Goal: Task Accomplishment & Management: Complete application form

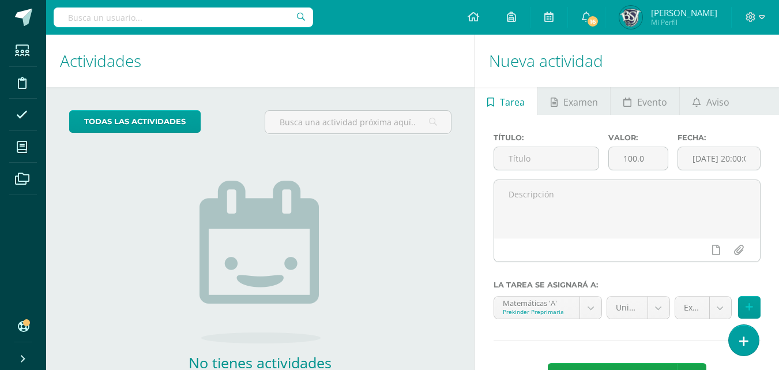
click at [684, 17] on span "Mi Perfil" at bounding box center [684, 22] width 66 height 10
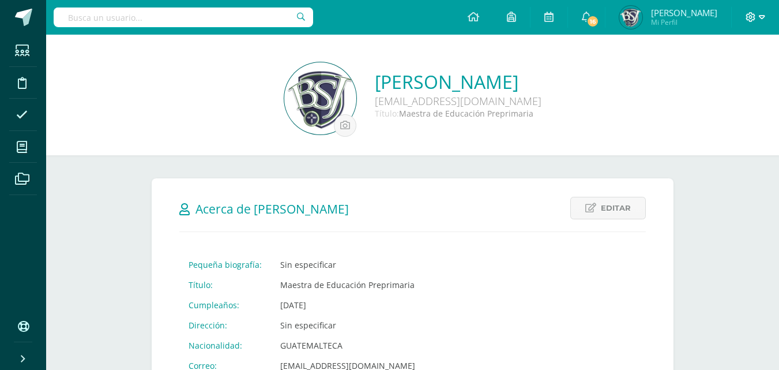
click at [753, 18] on icon at bounding box center [751, 17] width 10 height 10
click at [724, 80] on span "Cerrar sesión" at bounding box center [726, 78] width 52 height 11
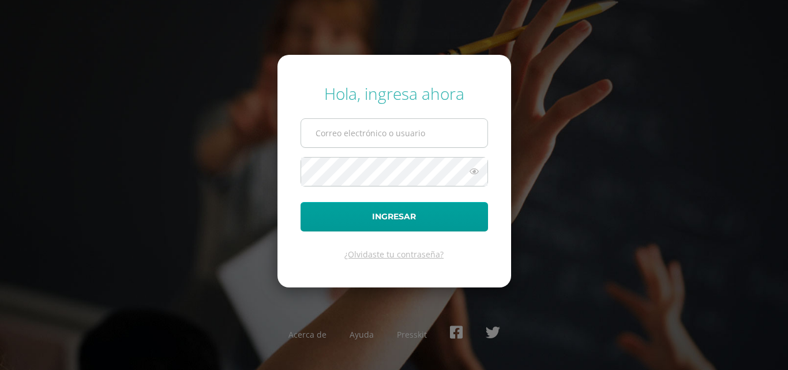
type input "[EMAIL_ADDRESS][DOMAIN_NAME]"
click at [459, 130] on input "[EMAIL_ADDRESS][DOMAIN_NAME]" at bounding box center [394, 133] width 186 height 28
click at [668, 244] on div "Hola, ingresa ahora mmaldonado@bilinguesanjuan.edu.gt Ingresar ¿Olvidaste tu co…" at bounding box center [394, 184] width 744 height 223
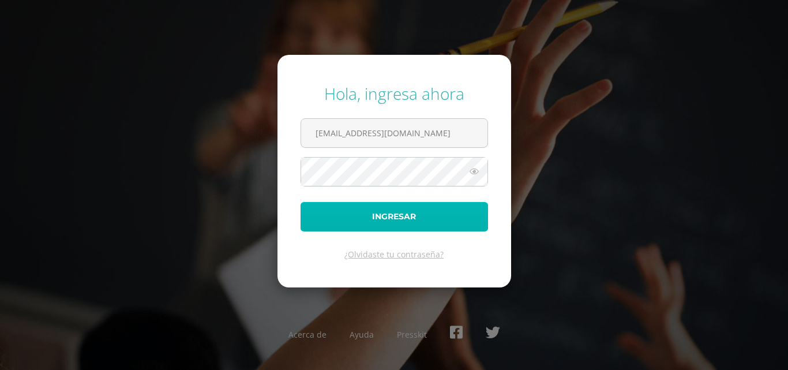
click at [382, 220] on button "Ingresar" at bounding box center [394, 216] width 187 height 29
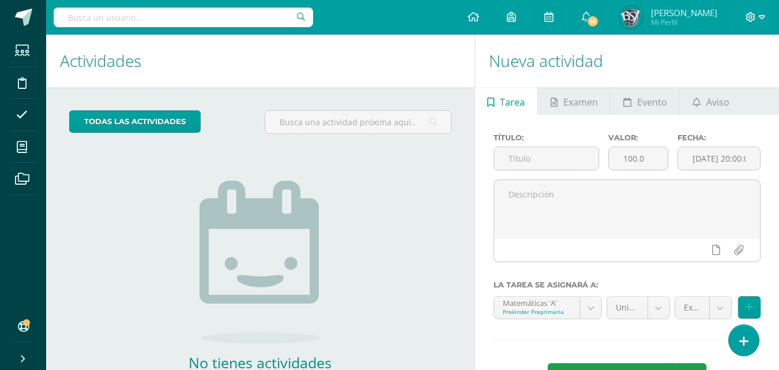
click at [764, 17] on icon at bounding box center [762, 17] width 6 height 4
click at [713, 81] on span "Cerrar sesión" at bounding box center [726, 78] width 52 height 11
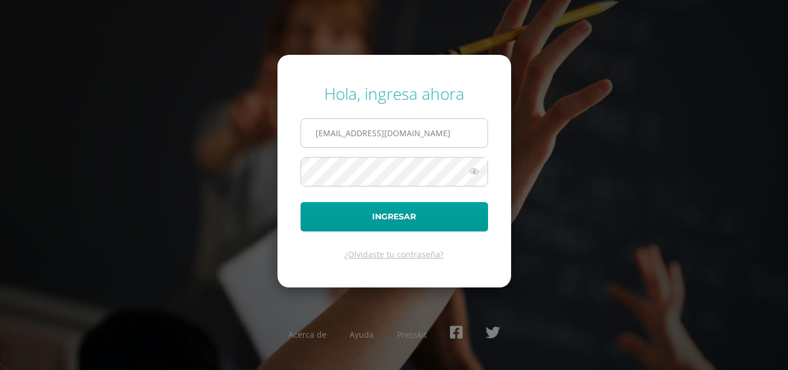
click at [360, 136] on input "[EMAIL_ADDRESS][DOMAIN_NAME]" at bounding box center [394, 133] width 186 height 28
type input "[EMAIL_ADDRESS][DOMAIN_NAME]"
click at [301, 202] on button "Ingresar" at bounding box center [394, 216] width 187 height 29
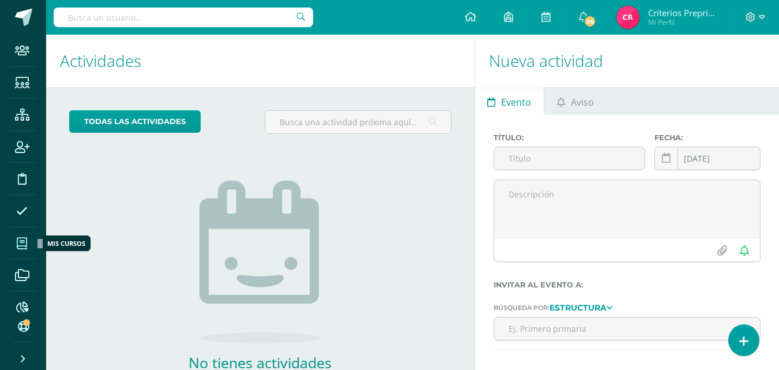
click at [22, 244] on icon at bounding box center [22, 244] width 10 height 12
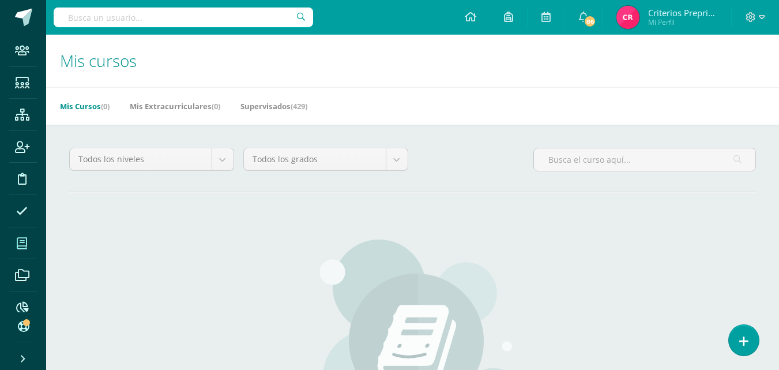
click at [24, 240] on icon at bounding box center [22, 244] width 10 height 12
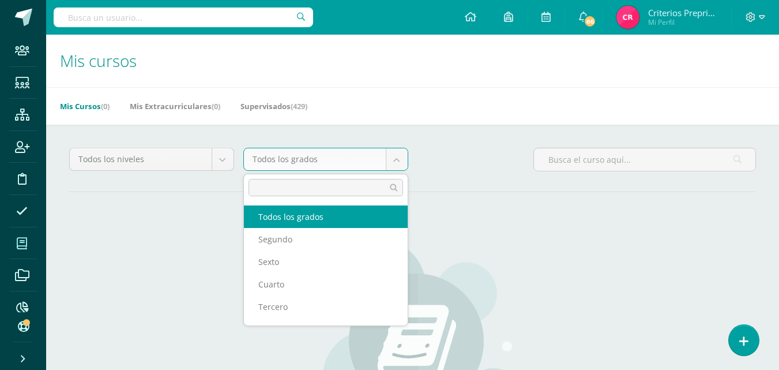
click at [398, 159] on body "Staff Estudiantes Estructura Inscripción Disciplina Asistencia Mis cursos Archi…" at bounding box center [389, 276] width 779 height 552
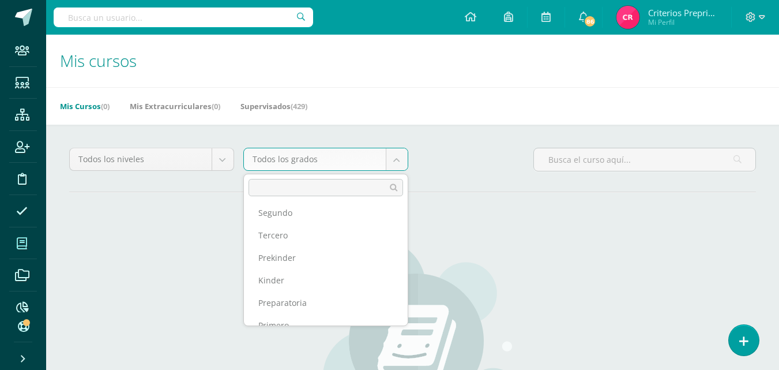
scroll to position [209, 0]
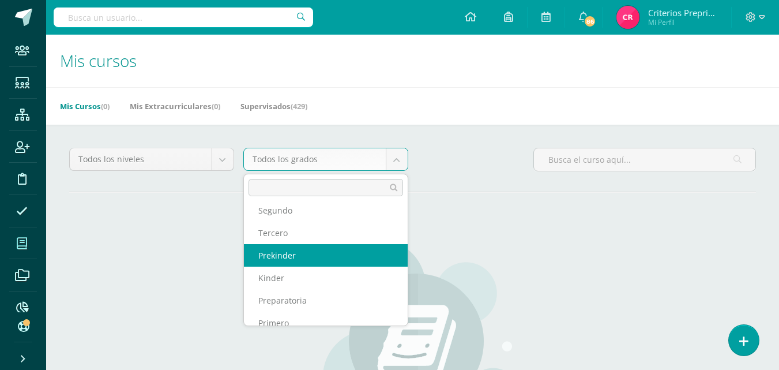
select select "1"
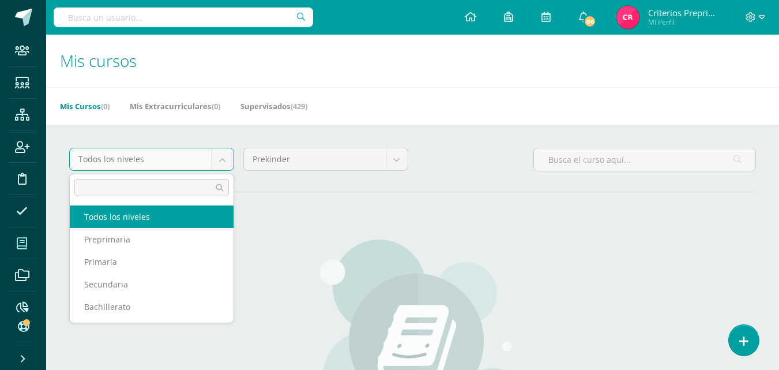
click at [227, 162] on body "Staff Estudiantes Estructura Inscripción Disciplina Asistencia Mis cursos Archi…" at bounding box center [389, 276] width 779 height 552
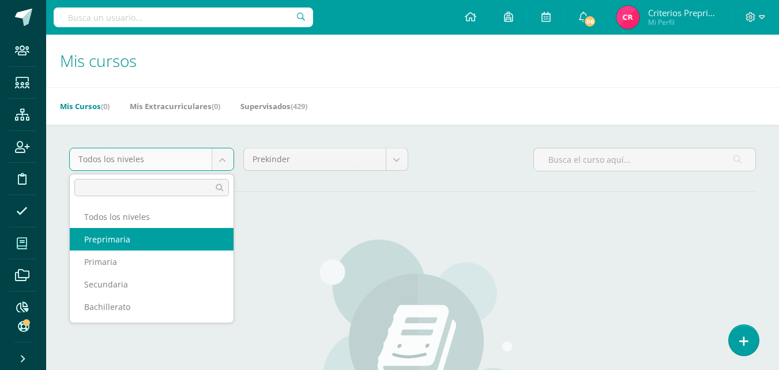
select select "1"
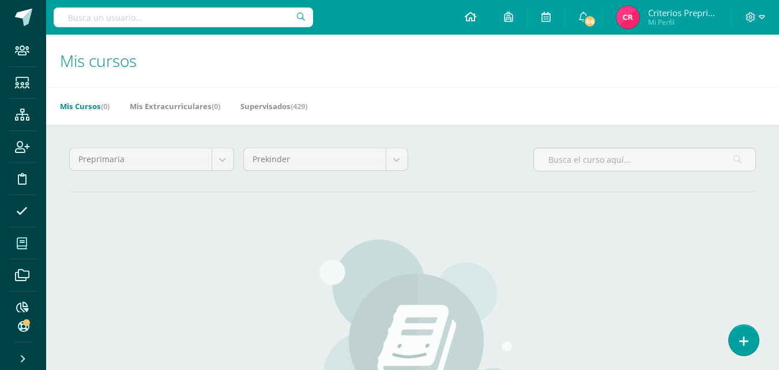
click at [474, 20] on icon at bounding box center [471, 17] width 12 height 10
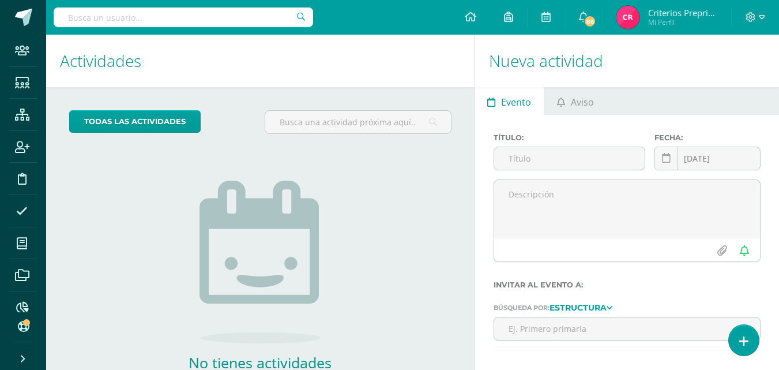
click at [227, 14] on input "text" at bounding box center [184, 17] width 260 height 20
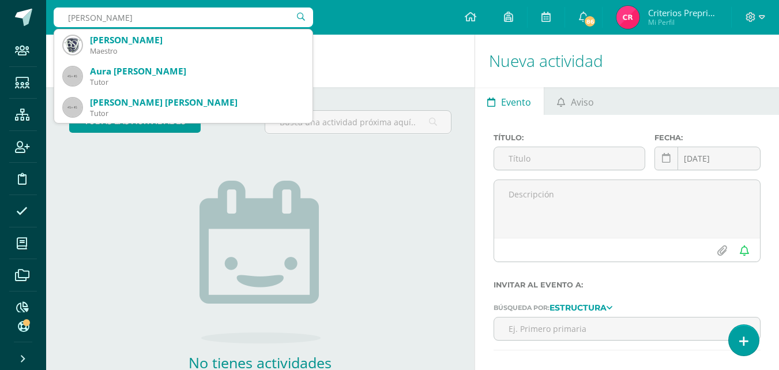
type input "[PERSON_NAME]"
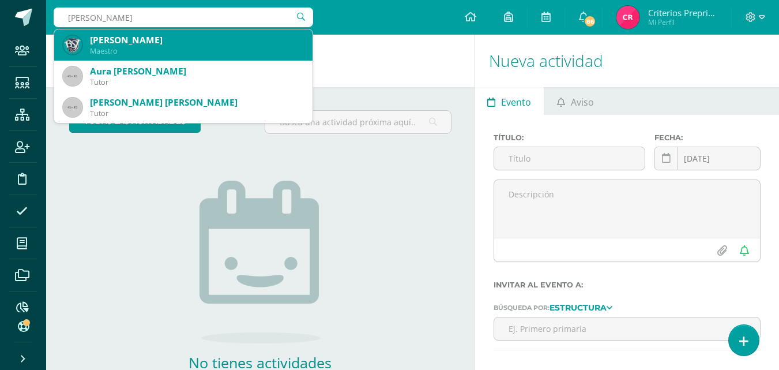
click at [172, 50] on div "Maestro" at bounding box center [196, 51] width 213 height 10
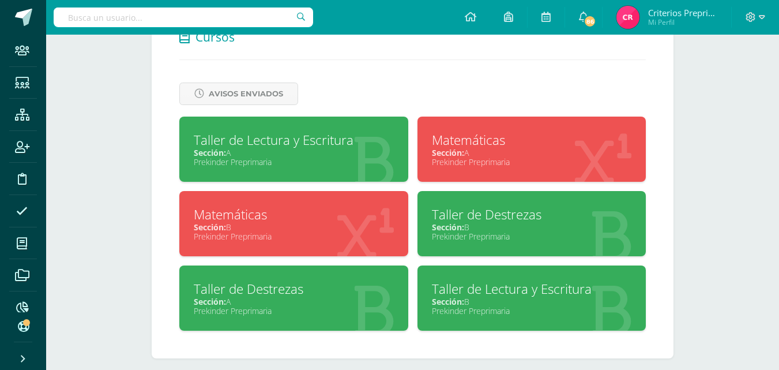
scroll to position [495, 0]
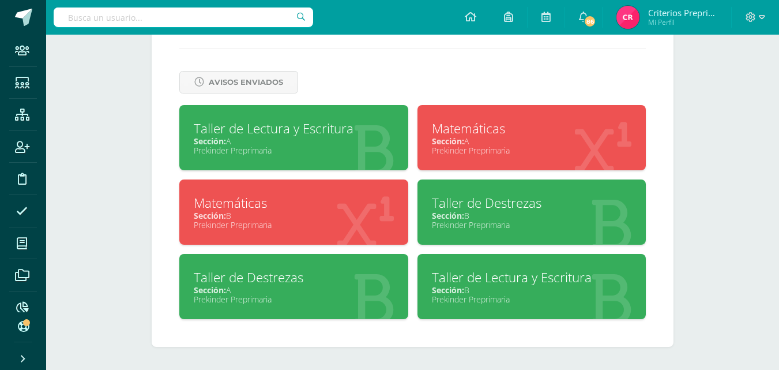
click at [242, 130] on div "Taller de Lectura y Escritura" at bounding box center [294, 128] width 200 height 18
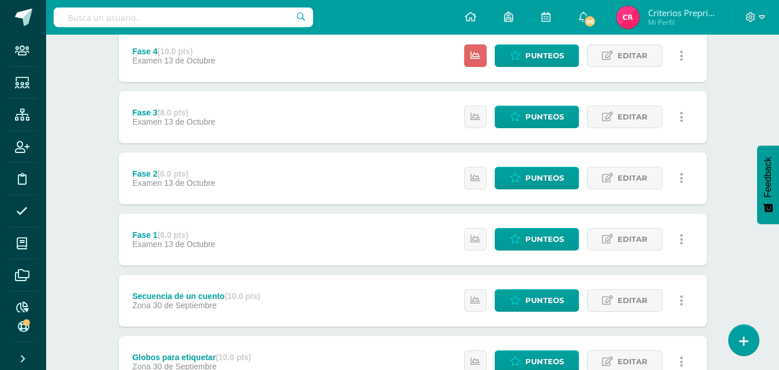
scroll to position [47, 0]
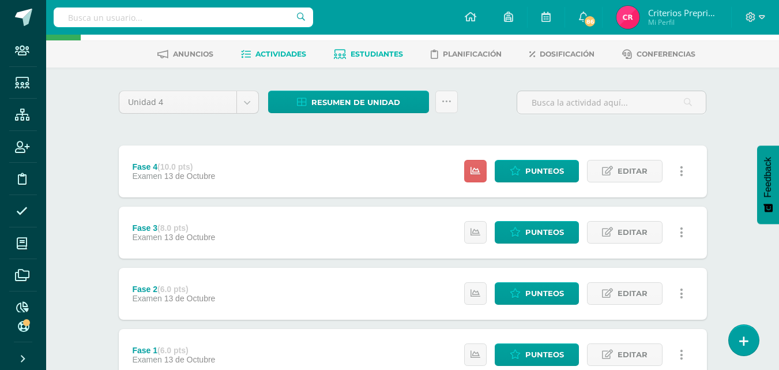
click at [352, 48] on link "Estudiantes" at bounding box center [368, 54] width 69 height 18
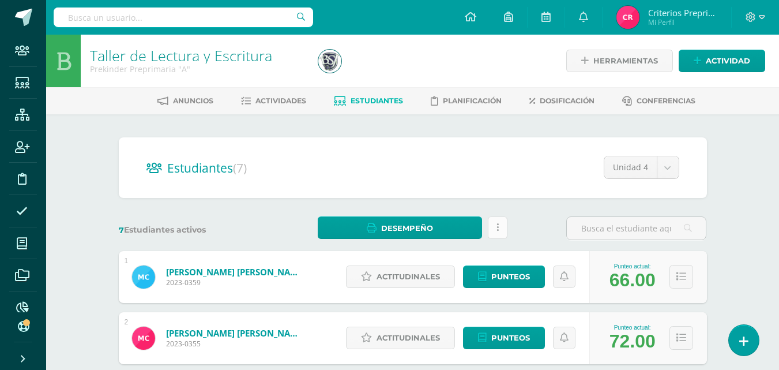
click at [490, 229] on link at bounding box center [498, 227] width 20 height 22
click at [365, 152] on div "Estudiantes (7) Unidad 4 Unidad 3 Unidad 1 Unidad 4 Unidad 2" at bounding box center [413, 167] width 588 height 61
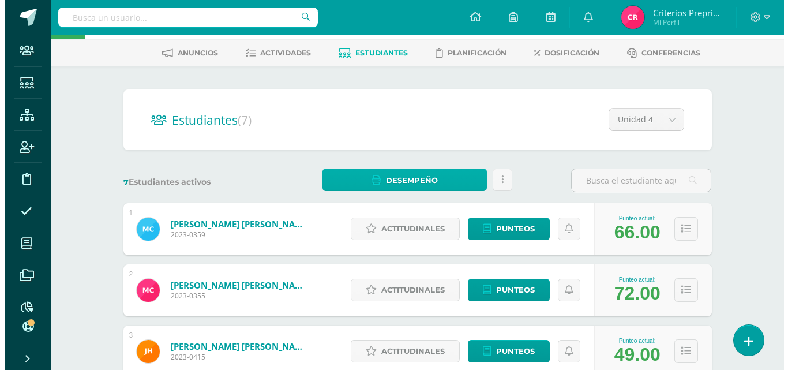
scroll to position [48, 0]
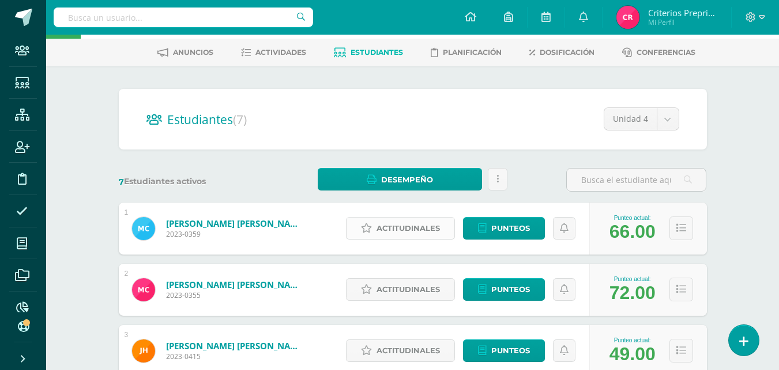
click at [380, 224] on span "Actitudinales" at bounding box center [408, 227] width 63 height 21
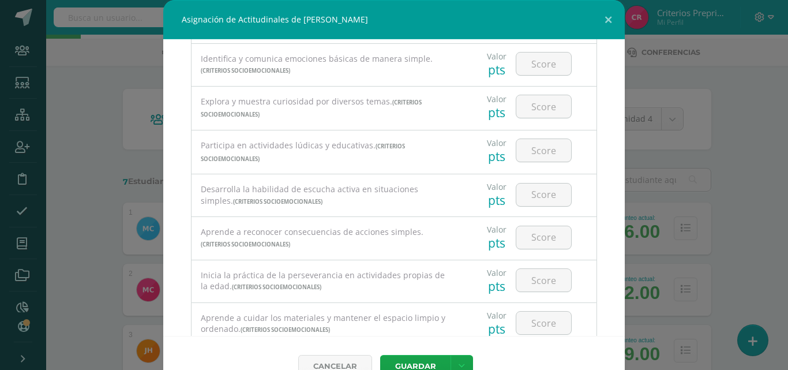
scroll to position [223, 0]
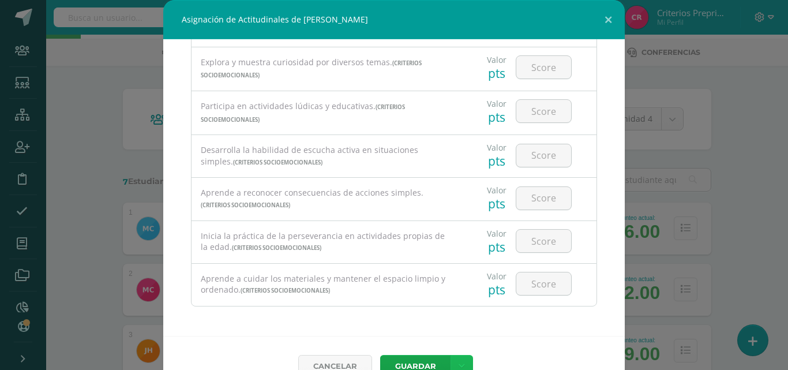
click at [453, 360] on link at bounding box center [462, 366] width 22 height 22
click at [541, 331] on div "Todas las Categorias Todas las Categorias Criterios Socioemocionales Sin Catego…" at bounding box center [393, 187] width 461 height 296
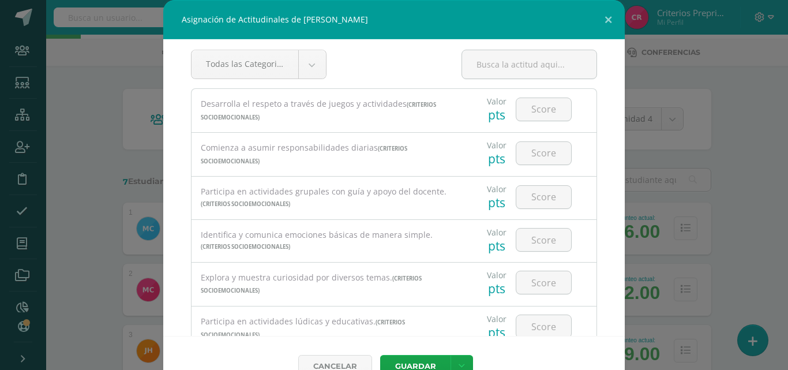
scroll to position [0, 0]
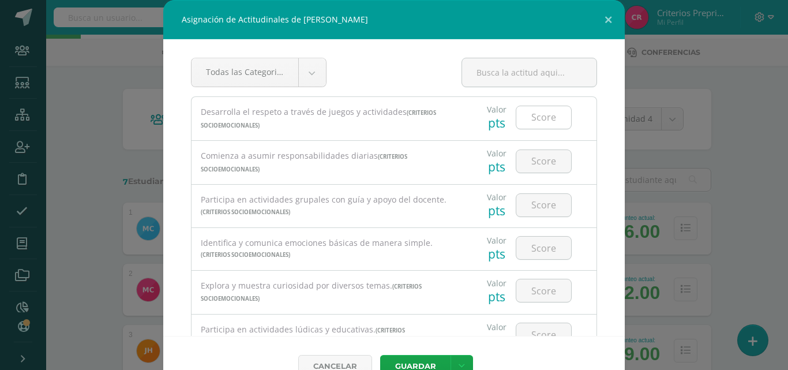
click at [541, 121] on input "number" at bounding box center [543, 117] width 55 height 22
type input "4"
click at [534, 159] on input "number" at bounding box center [543, 161] width 55 height 22
type input "4"
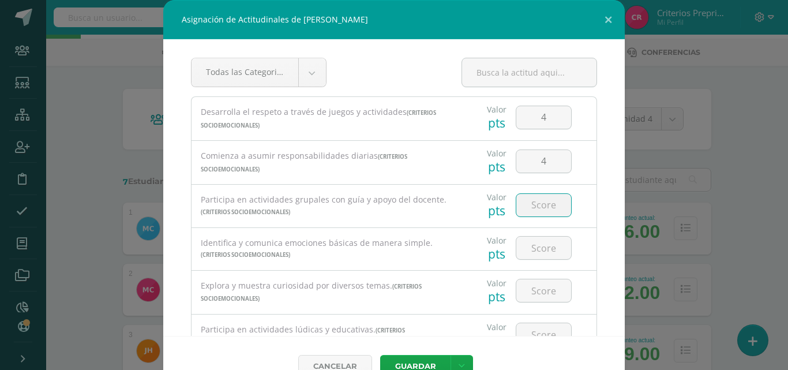
click at [539, 202] on input "number" at bounding box center [543, 205] width 55 height 22
click at [540, 162] on input "4" at bounding box center [543, 161] width 55 height 22
type input "3"
click at [537, 118] on input "4" at bounding box center [543, 117] width 55 height 22
type input "3"
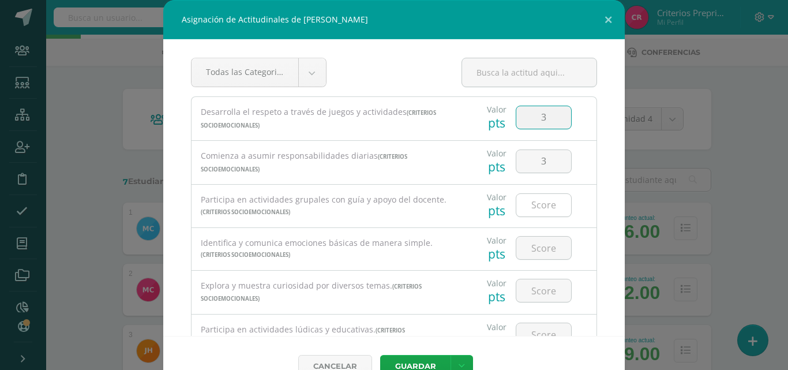
click at [519, 208] on input "number" at bounding box center [543, 205] width 55 height 22
type input "3"
click at [537, 246] on input "number" at bounding box center [543, 248] width 55 height 22
type input "3"
click at [536, 294] on input "number" at bounding box center [543, 290] width 55 height 22
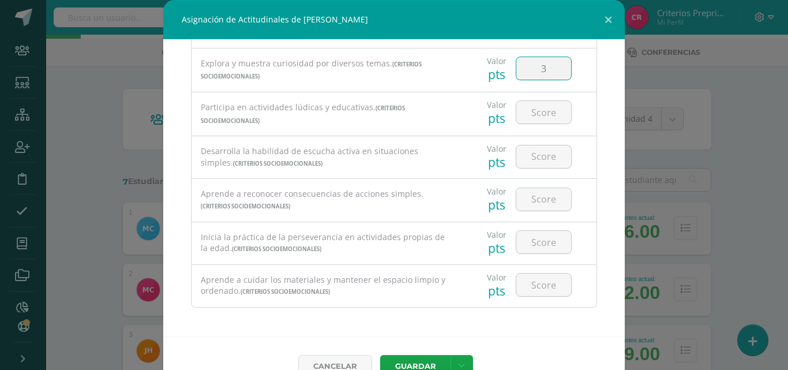
scroll to position [223, 0]
type input "3"
click at [543, 115] on input "number" at bounding box center [543, 111] width 55 height 22
type input "3"
click at [535, 155] on input "number" at bounding box center [543, 155] width 55 height 22
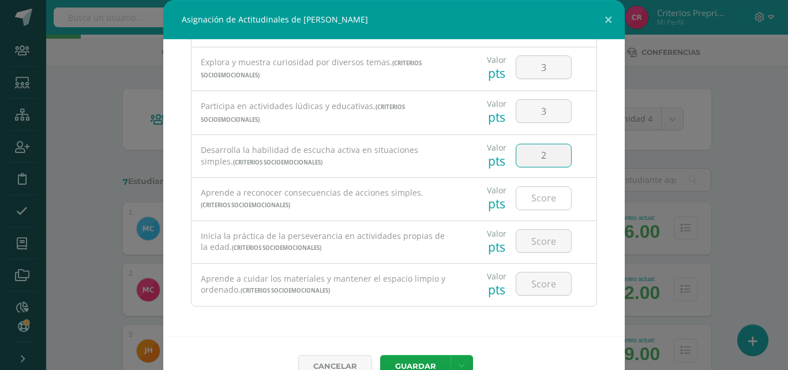
type input "2"
click at [535, 197] on input "number" at bounding box center [543, 198] width 55 height 22
type input "3"
click at [532, 235] on input "number" at bounding box center [543, 241] width 55 height 22
type input "3"
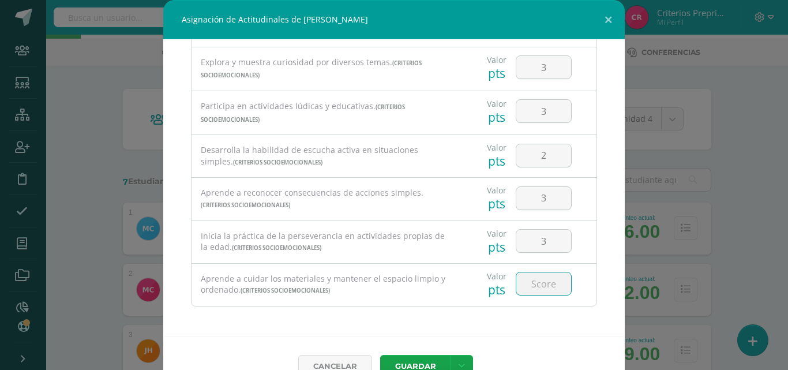
click at [536, 287] on input "number" at bounding box center [543, 283] width 55 height 22
type input "1"
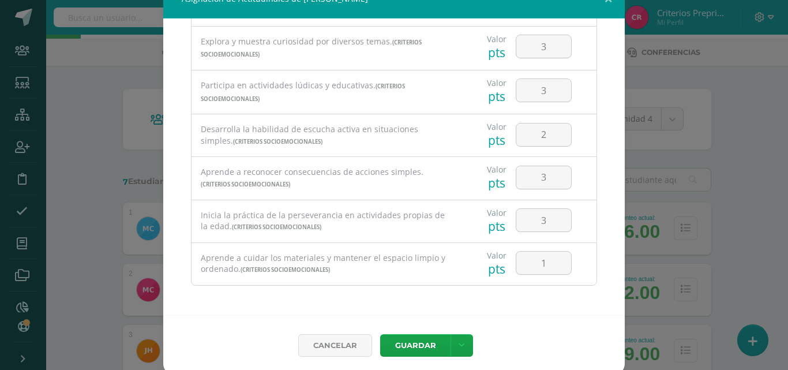
scroll to position [26, 0]
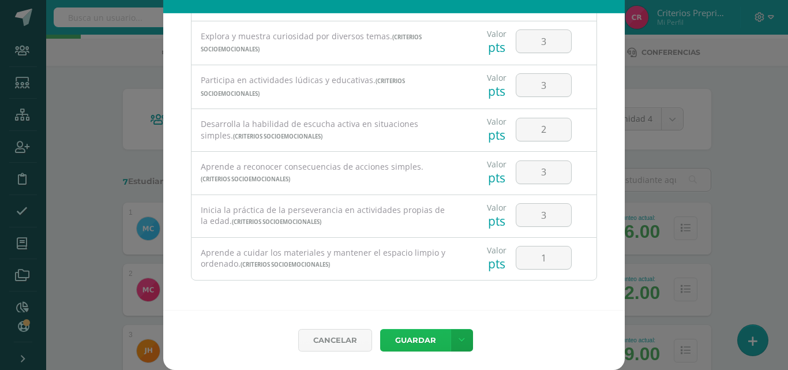
click at [412, 339] on button "Guardar" at bounding box center [415, 340] width 70 height 22
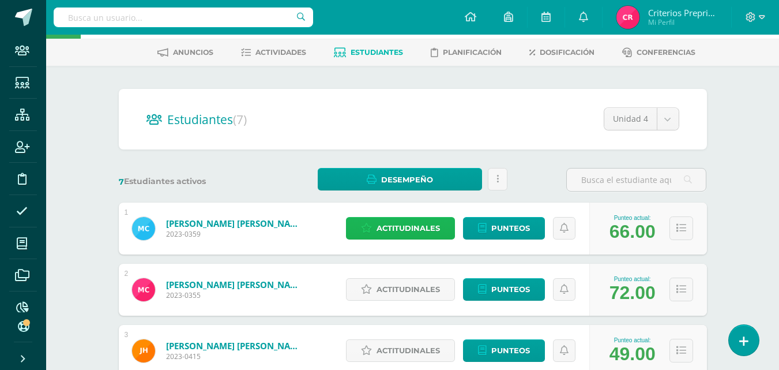
click at [413, 230] on span "Actitudinales" at bounding box center [408, 227] width 63 height 21
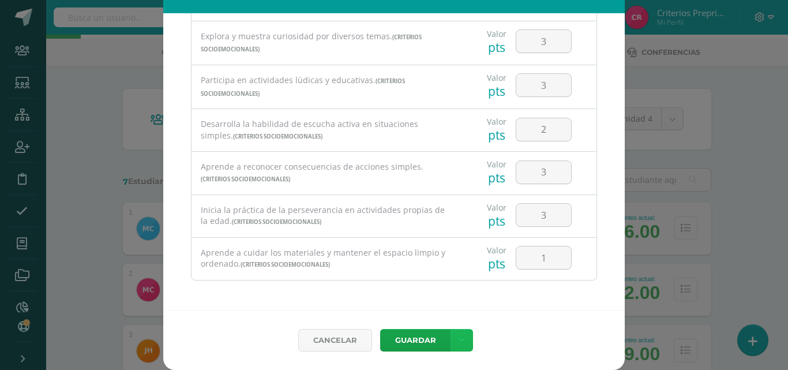
click at [463, 339] on link at bounding box center [462, 340] width 22 height 22
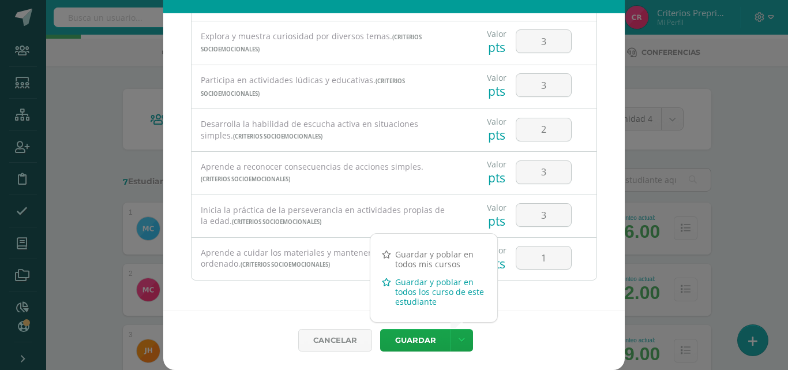
click at [455, 291] on link "Guardar y poblar en todos los curso de este estudiante" at bounding box center [433, 291] width 127 height 37
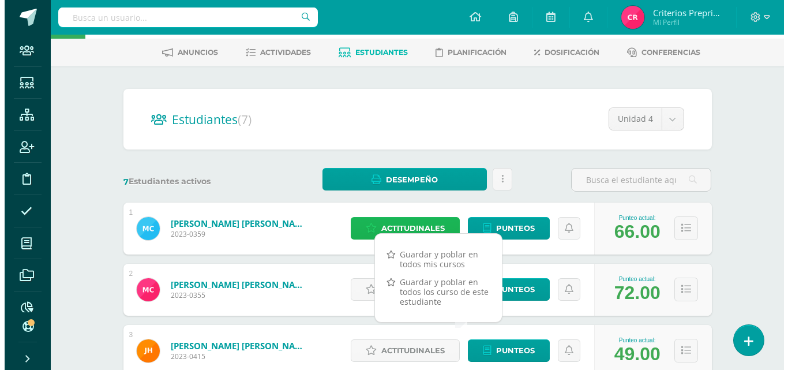
scroll to position [164, 0]
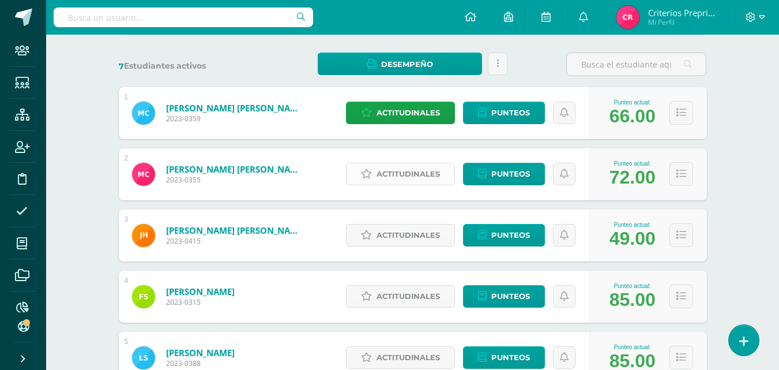
click at [404, 176] on span "Actitudinales" at bounding box center [408, 173] width 63 height 21
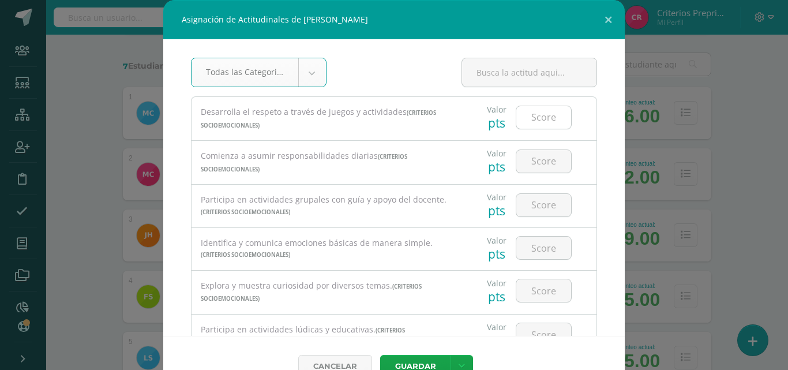
click at [530, 121] on input "number" at bounding box center [543, 117] width 55 height 22
type input "3"
click at [380, 355] on button "Guardar" at bounding box center [415, 366] width 70 height 22
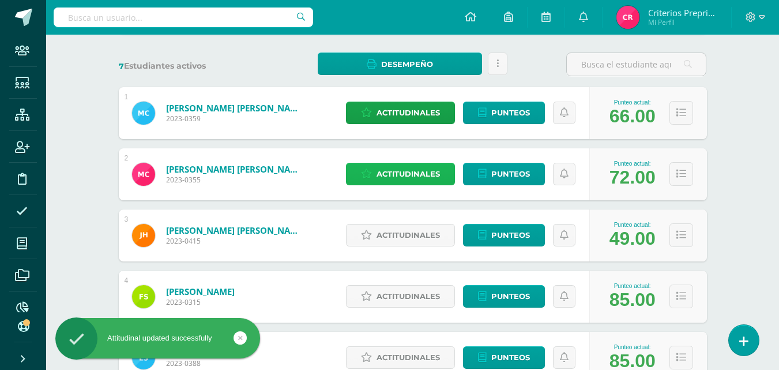
click at [416, 174] on span "Actitudinales" at bounding box center [408, 173] width 63 height 21
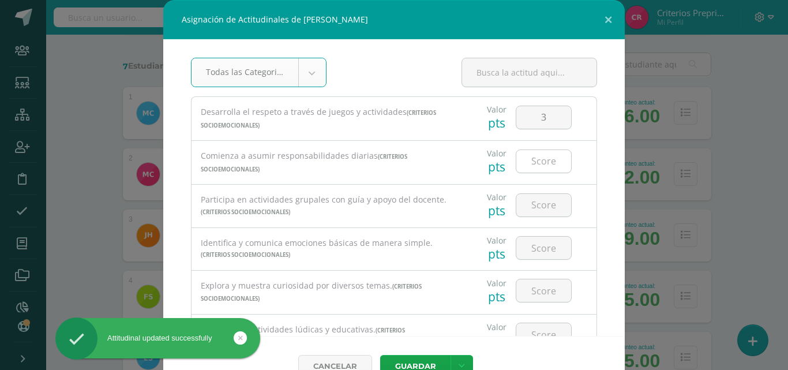
click at [538, 159] on input "number" at bounding box center [543, 161] width 55 height 22
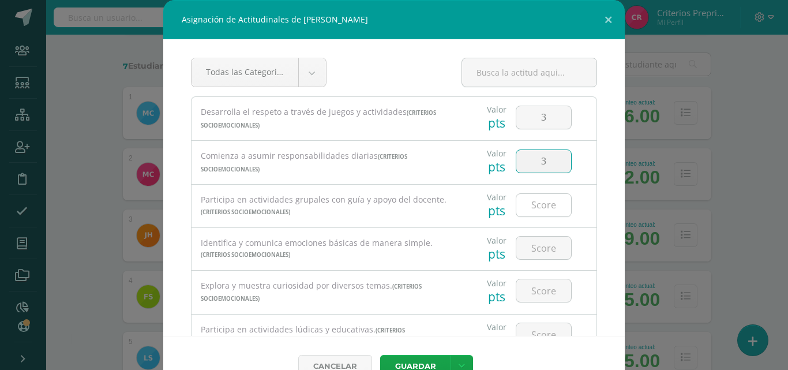
type input "3"
click at [529, 204] on input "number" at bounding box center [543, 205] width 55 height 22
type input "3"
click at [535, 251] on input "number" at bounding box center [543, 248] width 55 height 22
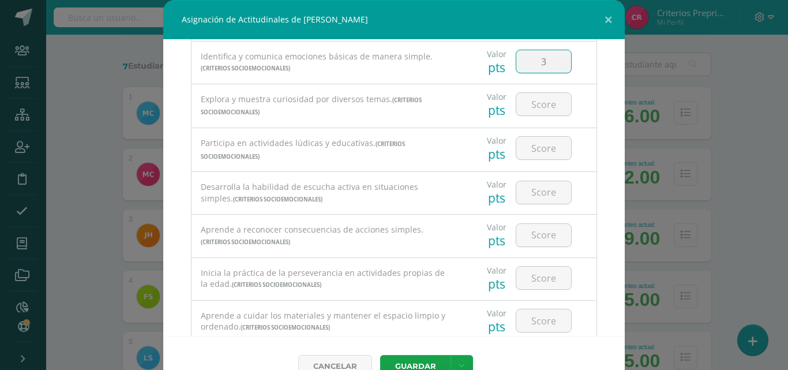
scroll to position [190, 0]
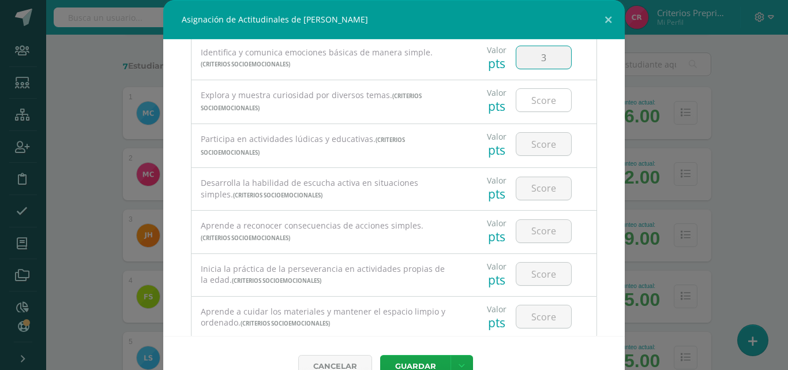
type input "3"
click at [534, 97] on input "number" at bounding box center [543, 100] width 55 height 22
type input "3"
click at [531, 138] on input "number" at bounding box center [543, 144] width 55 height 22
type input "3"
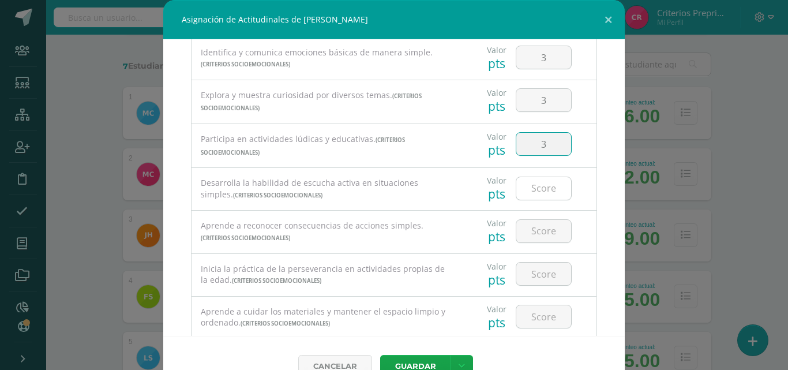
click at [533, 190] on input "number" at bounding box center [543, 188] width 55 height 22
type input "3"
click at [534, 231] on input "number" at bounding box center [543, 231] width 55 height 22
type input "3"
click at [529, 269] on input "number" at bounding box center [543, 273] width 55 height 22
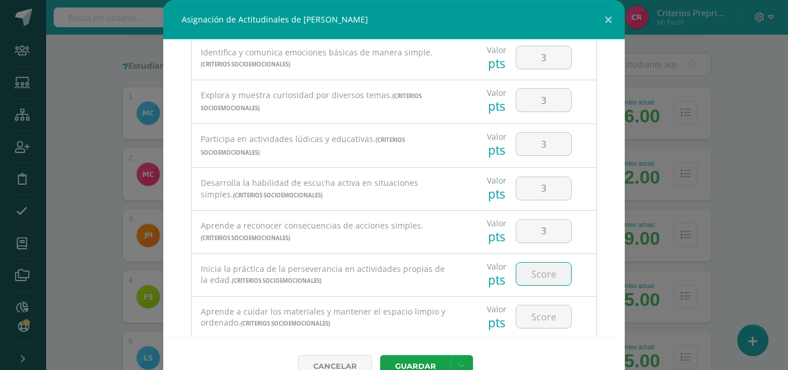
click at [529, 269] on input "number" at bounding box center [543, 273] width 55 height 22
type input "3"
click at [526, 319] on input "number" at bounding box center [543, 316] width 55 height 22
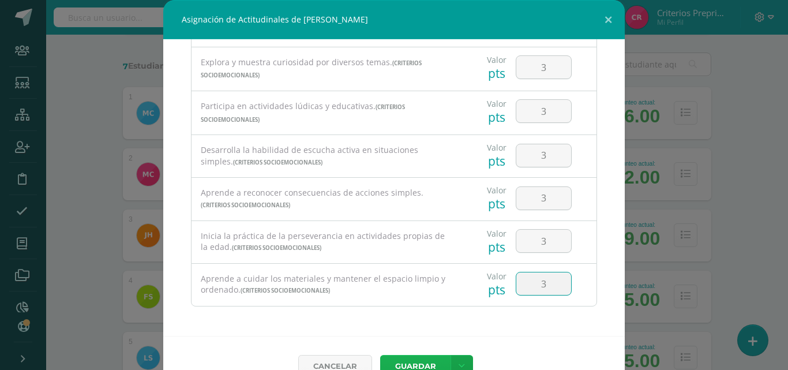
type input "3"
click at [420, 359] on button "Guardar" at bounding box center [415, 366] width 70 height 22
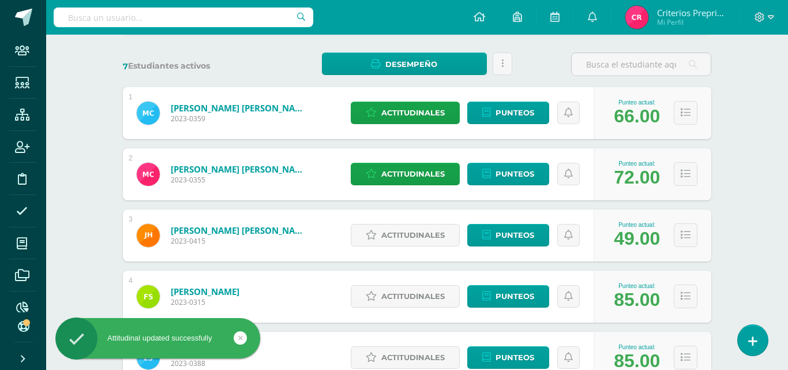
click at [455, 361] on div "Cancelar Guardar Guardar y poblar en todos mis cursos Guardar y poblar en todos…" at bounding box center [393, 349] width 415 height 54
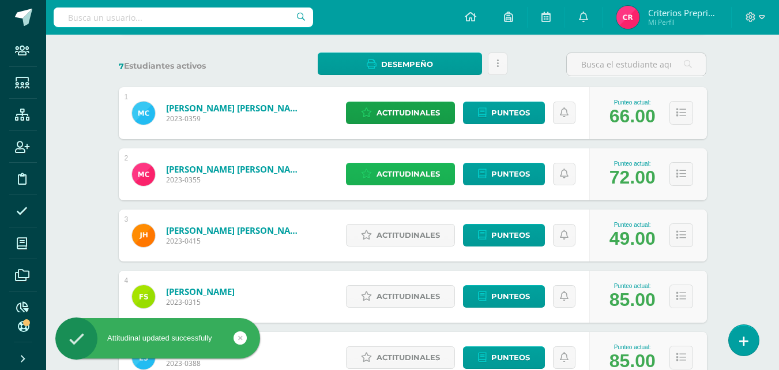
click at [403, 172] on span "Actitudinales" at bounding box center [408, 173] width 63 height 21
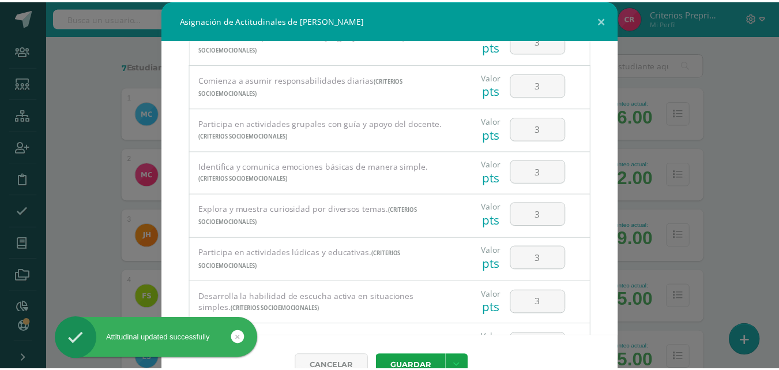
scroll to position [115, 0]
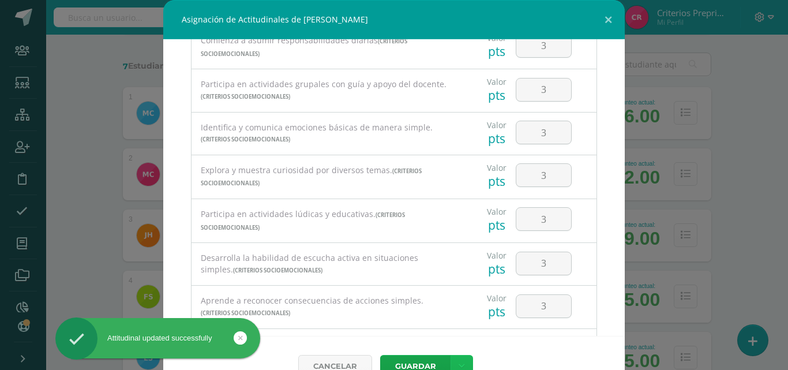
click at [459, 361] on icon at bounding box center [462, 366] width 6 height 10
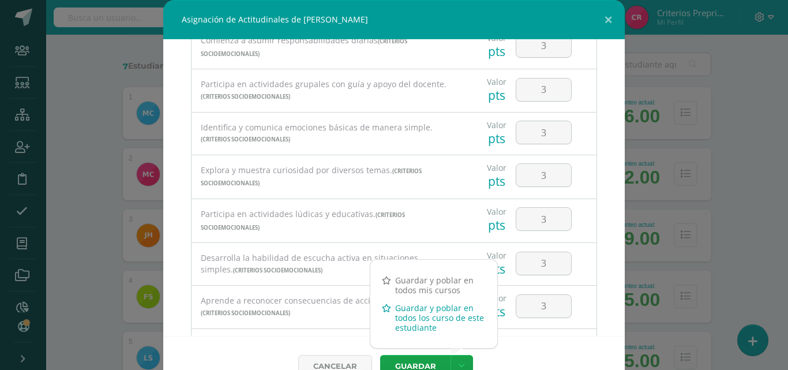
click at [389, 309] on icon at bounding box center [386, 308] width 9 height 8
click at [414, 309] on link "Guardar y poblar en todos los curso de este estudiante" at bounding box center [433, 317] width 127 height 37
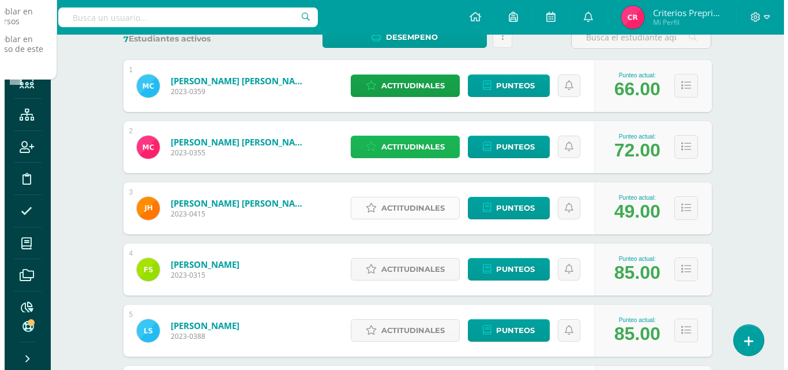
scroll to position [164, 0]
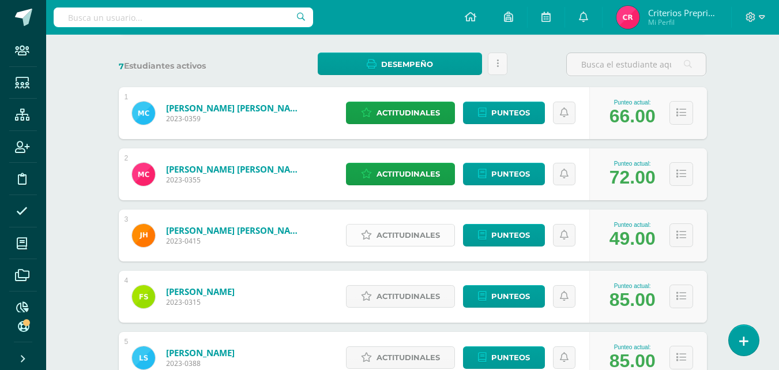
click at [415, 234] on span "Actitudinales" at bounding box center [408, 234] width 63 height 21
click at [0, 0] on div "Identifica y comunica emociones básicas de manera simple. (Criterios Socioemoci…" at bounding box center [0, 0] width 0 height 0
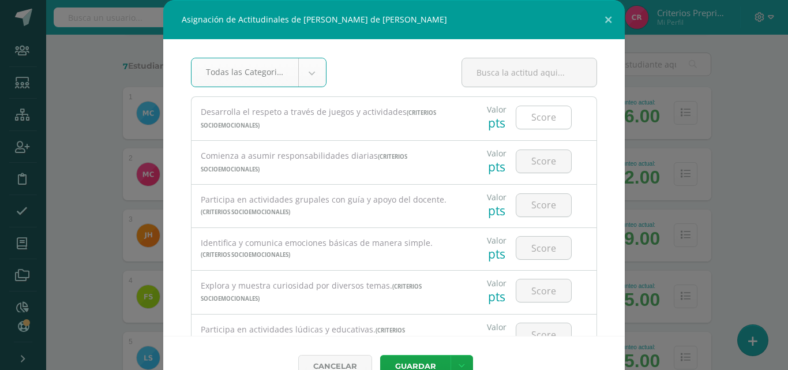
click at [546, 118] on input "number" at bounding box center [543, 117] width 55 height 22
type input "3"
click at [534, 153] on input "number" at bounding box center [543, 161] width 55 height 22
type input "3"
click at [532, 202] on input "number" at bounding box center [543, 205] width 55 height 22
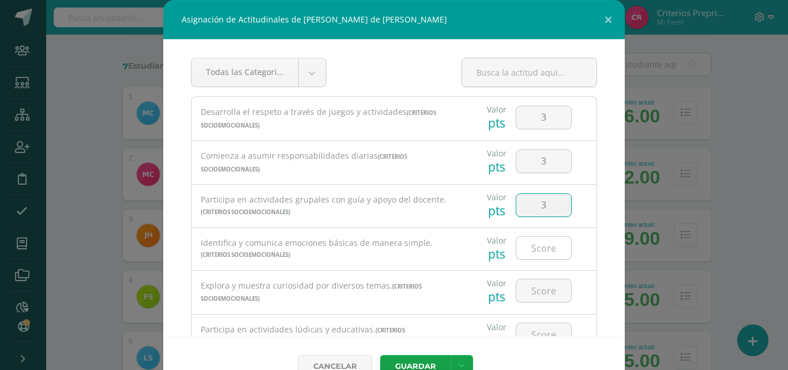
type input "3"
click at [525, 243] on input "number" at bounding box center [543, 248] width 55 height 22
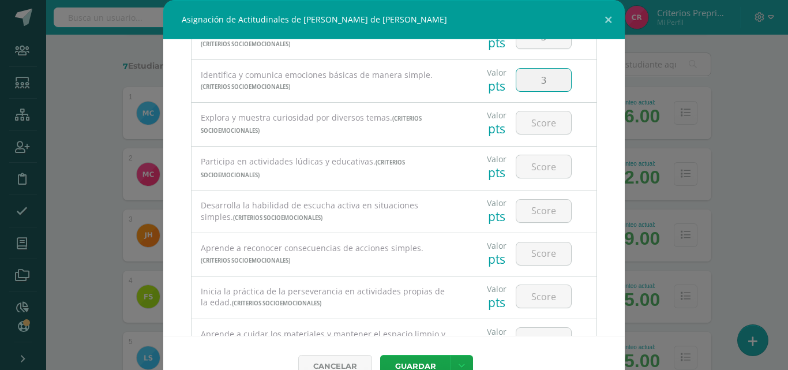
scroll to position [170, 0]
type input "3"
click at [535, 128] on input "number" at bounding box center [543, 120] width 55 height 22
type input "3"
click at [530, 161] on input "number" at bounding box center [543, 164] width 55 height 22
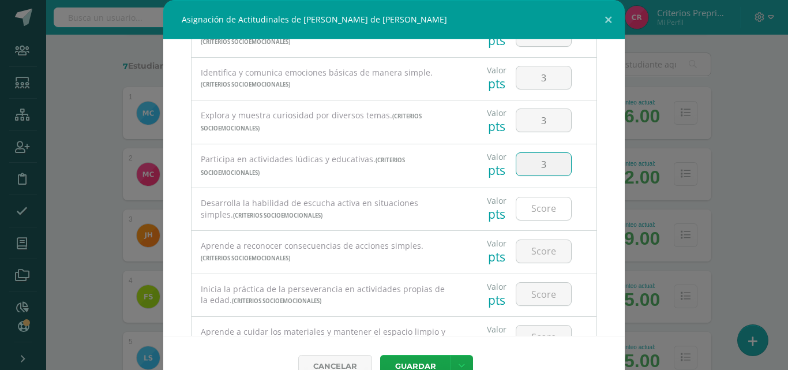
type input "3"
drag, startPoint x: 530, startPoint y: 209, endPoint x: 532, endPoint y: 200, distance: 10.1
click at [531, 209] on input "number" at bounding box center [543, 208] width 55 height 22
type input "3"
drag, startPoint x: 528, startPoint y: 247, endPoint x: 529, endPoint y: 237, distance: 10.4
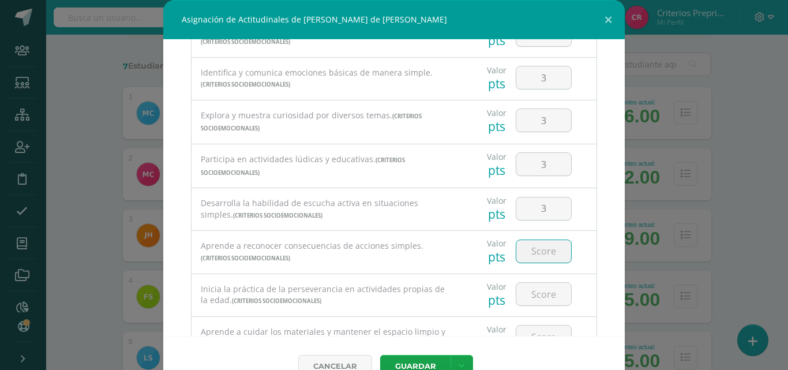
click at [528, 247] on input "number" at bounding box center [543, 251] width 55 height 22
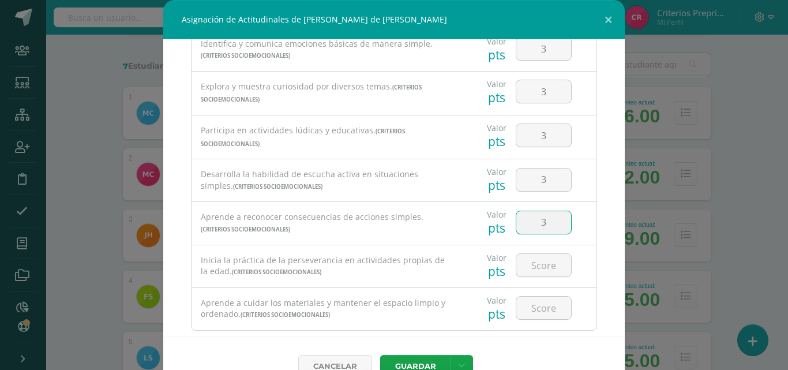
scroll to position [223, 0]
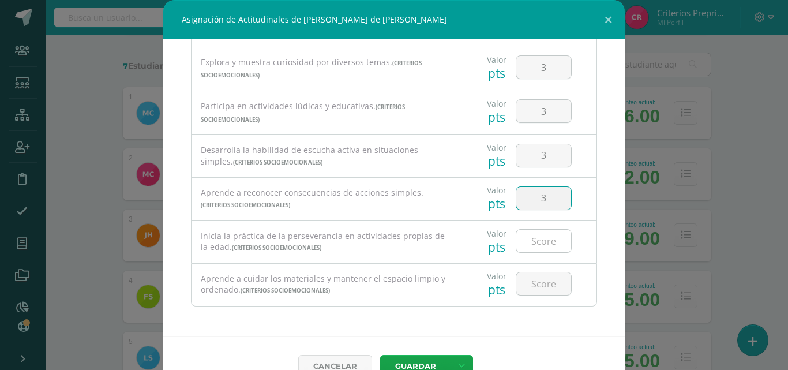
type input "3"
click at [528, 235] on input "number" at bounding box center [543, 241] width 55 height 22
type input "3"
click at [525, 281] on input "number" at bounding box center [543, 283] width 55 height 22
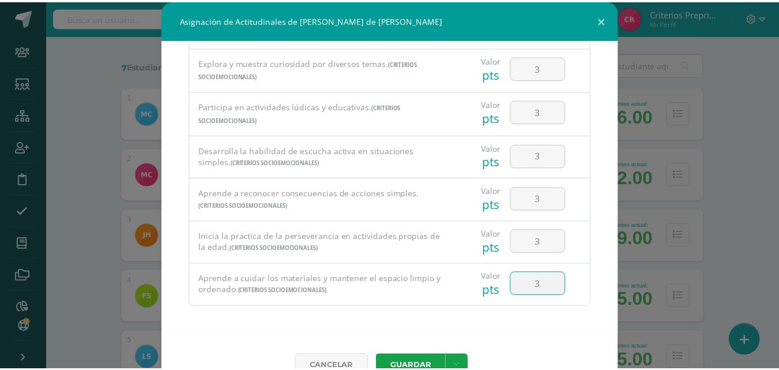
scroll to position [26, 0]
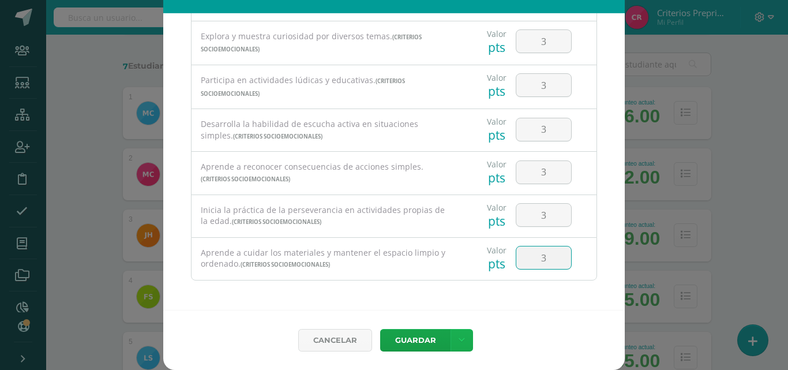
type input "3"
click at [460, 342] on link at bounding box center [462, 340] width 22 height 22
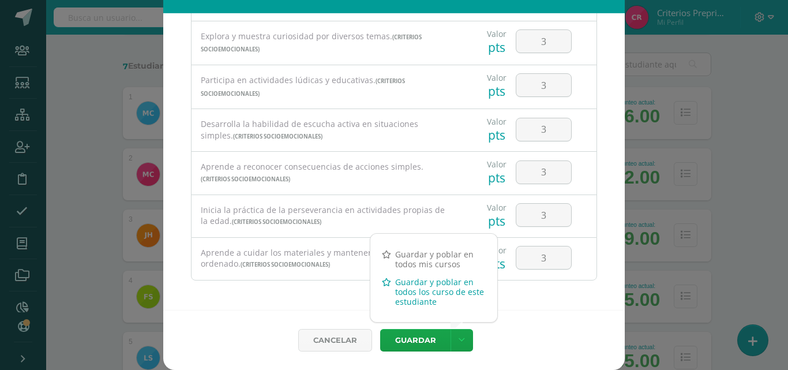
click at [420, 290] on link "Guardar y poblar en todos los curso de este estudiante" at bounding box center [433, 291] width 127 height 37
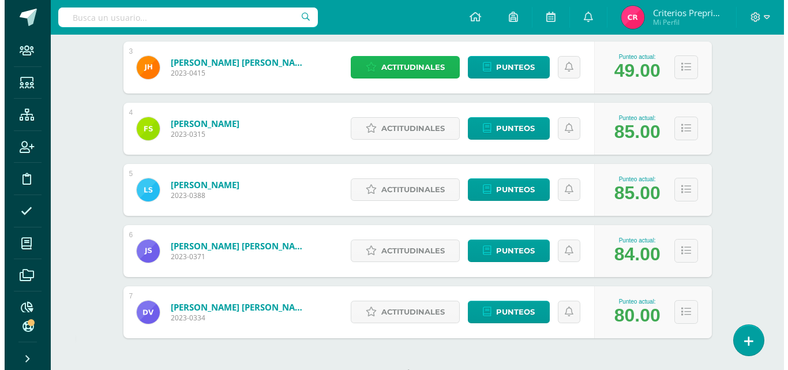
scroll to position [333, 0]
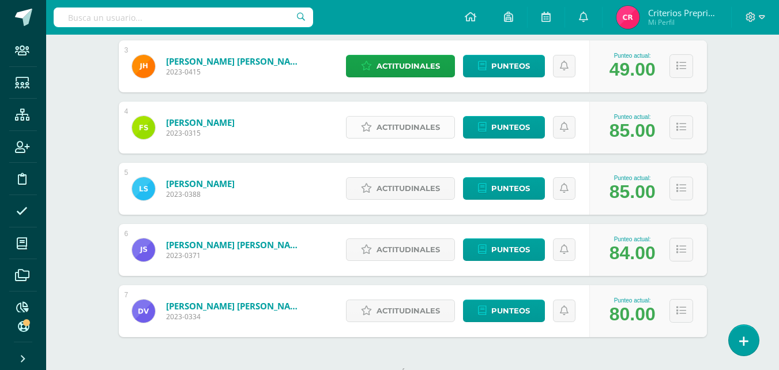
click at [401, 129] on span "Actitudinales" at bounding box center [408, 127] width 63 height 21
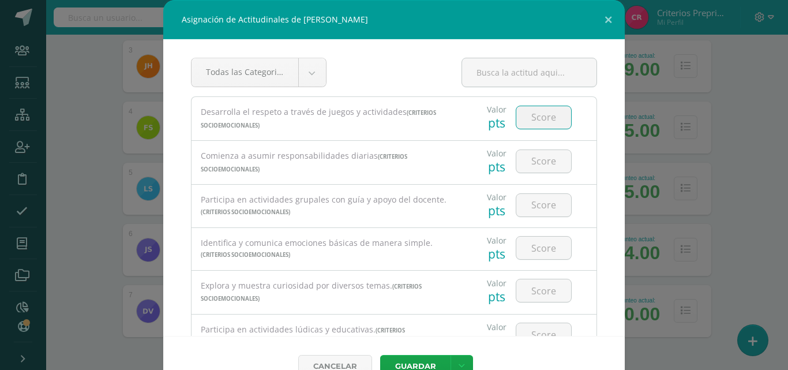
click at [539, 124] on input "number" at bounding box center [543, 117] width 55 height 22
type input "3"
click at [536, 157] on input "number" at bounding box center [543, 161] width 55 height 22
type input "3"
click at [544, 207] on input "number" at bounding box center [543, 205] width 55 height 22
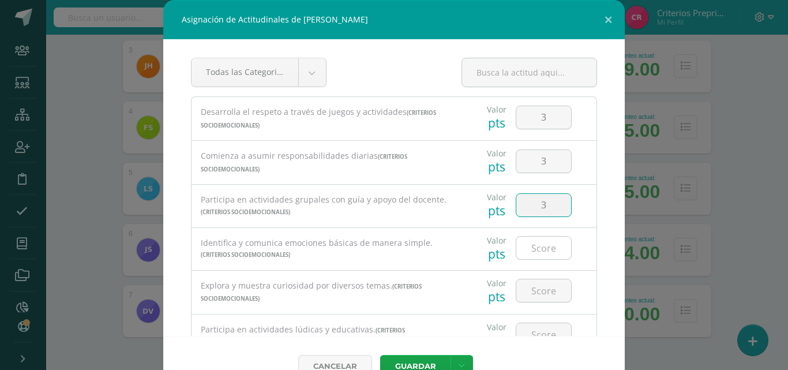
type input "3"
click at [538, 244] on input "number" at bounding box center [543, 248] width 55 height 22
type input "3"
click at [540, 294] on input "number" at bounding box center [543, 290] width 55 height 22
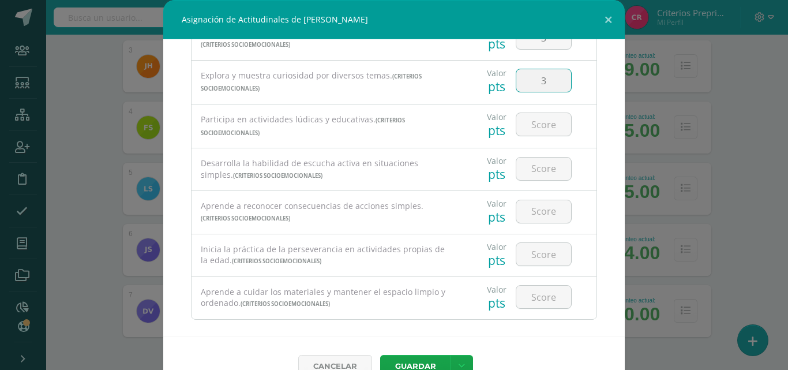
scroll to position [223, 0]
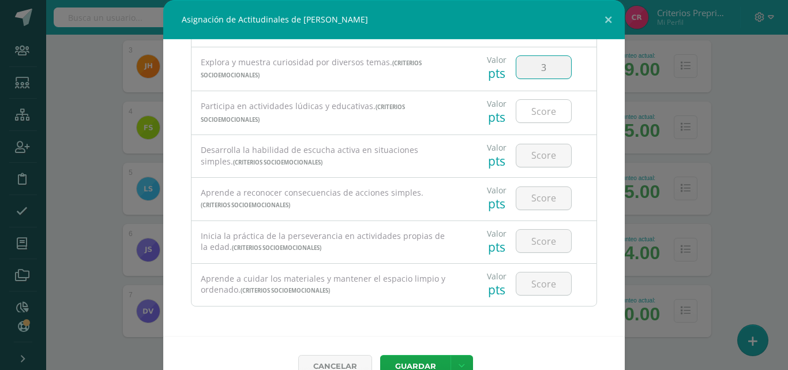
type input "3"
click at [525, 108] on input "number" at bounding box center [543, 111] width 55 height 22
type input "3"
click at [545, 159] on input "number" at bounding box center [543, 155] width 55 height 22
type input "3"
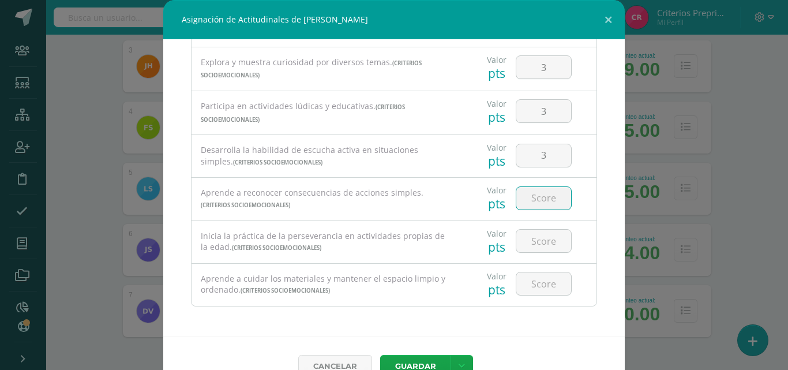
click at [524, 201] on input "number" at bounding box center [543, 198] width 55 height 22
type input "3"
click at [533, 236] on input "number" at bounding box center [543, 241] width 55 height 22
type input "3"
click at [534, 282] on input "number" at bounding box center [543, 283] width 55 height 22
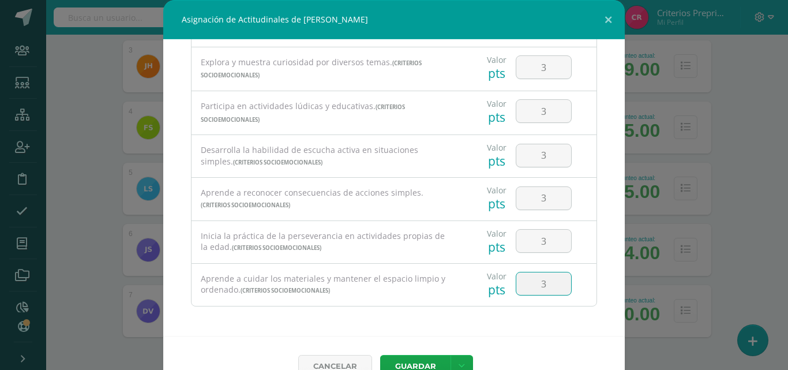
type input "3"
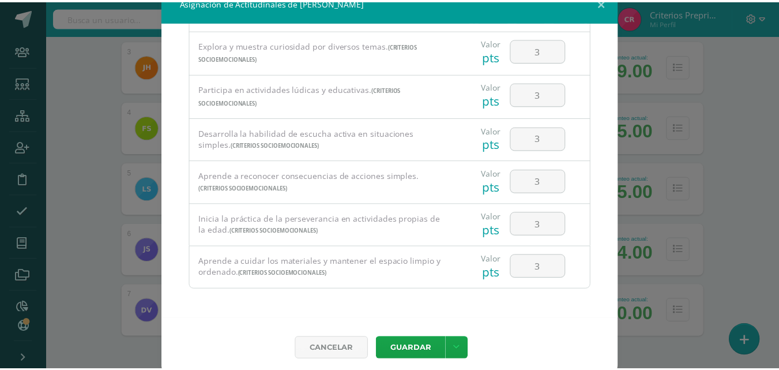
scroll to position [26, 0]
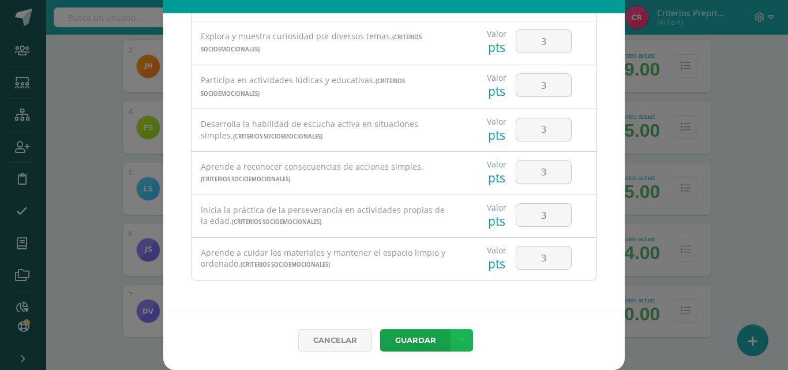
click at [459, 336] on icon at bounding box center [462, 340] width 6 height 10
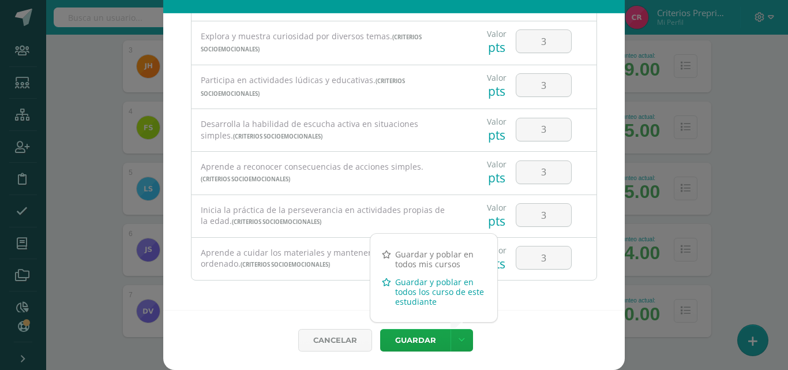
click at [418, 283] on link "Guardar y poblar en todos los curso de este estudiante" at bounding box center [433, 291] width 127 height 37
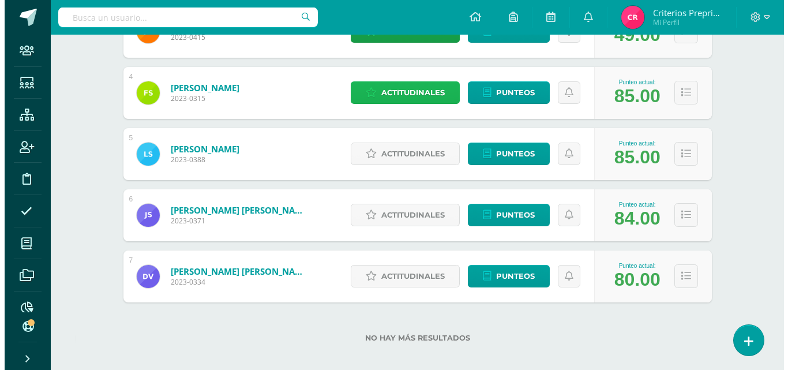
scroll to position [377, 0]
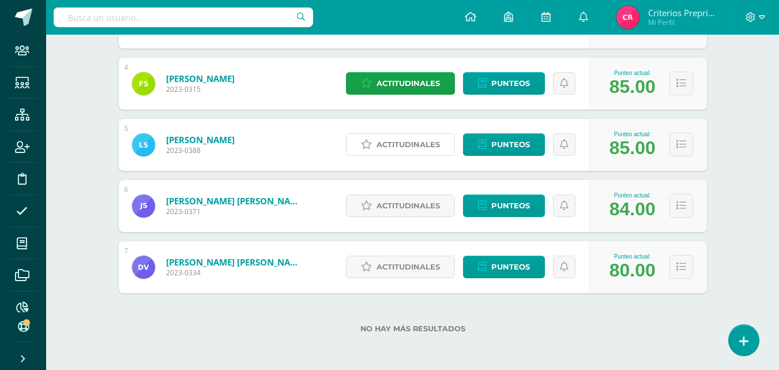
click at [411, 145] on span "Actitudinales" at bounding box center [408, 144] width 63 height 21
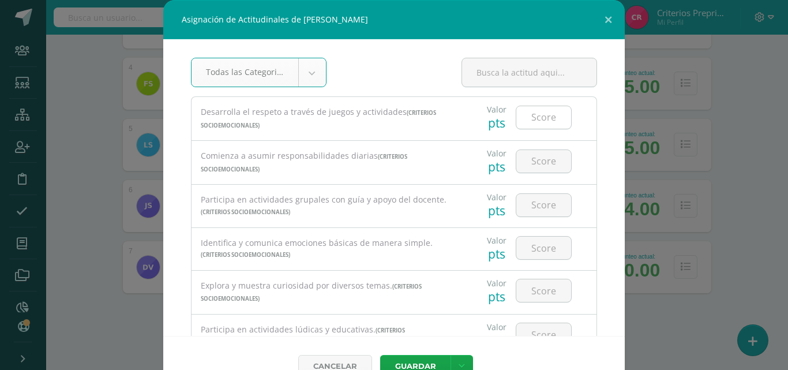
click at [533, 111] on input "number" at bounding box center [543, 117] width 55 height 22
type input "3"
click at [539, 155] on input "number" at bounding box center [543, 161] width 55 height 22
type input "3"
click at [540, 206] on input "number" at bounding box center [543, 205] width 55 height 22
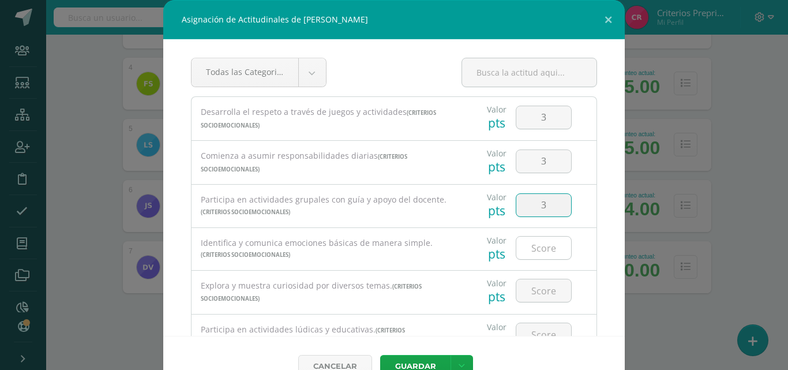
type input "3"
click at [541, 250] on input "number" at bounding box center [543, 248] width 55 height 22
type input "3"
click at [532, 288] on input "number" at bounding box center [543, 290] width 55 height 22
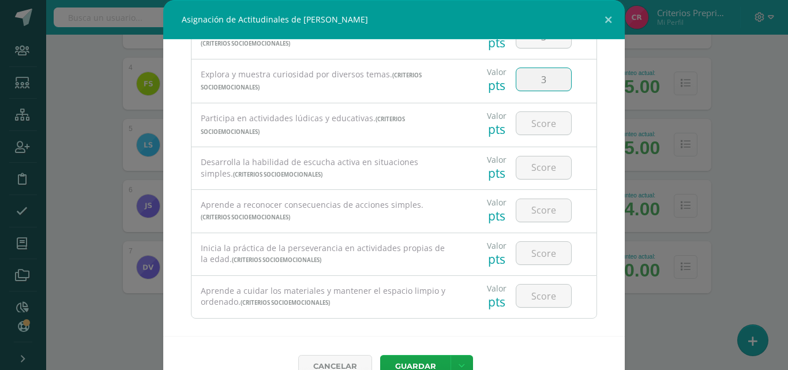
scroll to position [223, 0]
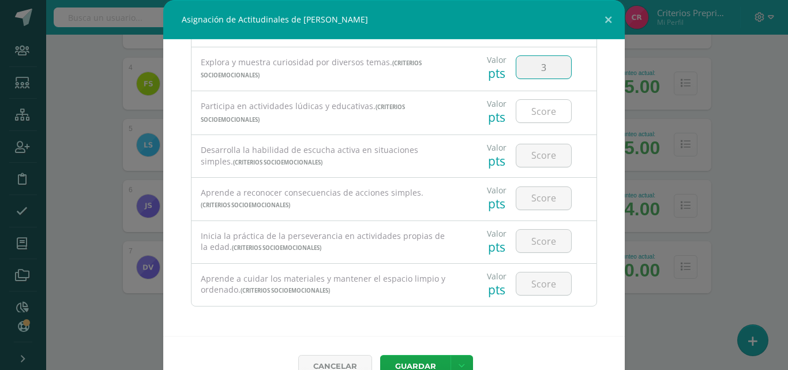
type input "3"
click at [528, 118] on input "number" at bounding box center [543, 111] width 55 height 22
type input "3"
click at [536, 157] on input "number" at bounding box center [543, 155] width 55 height 22
type input "3"
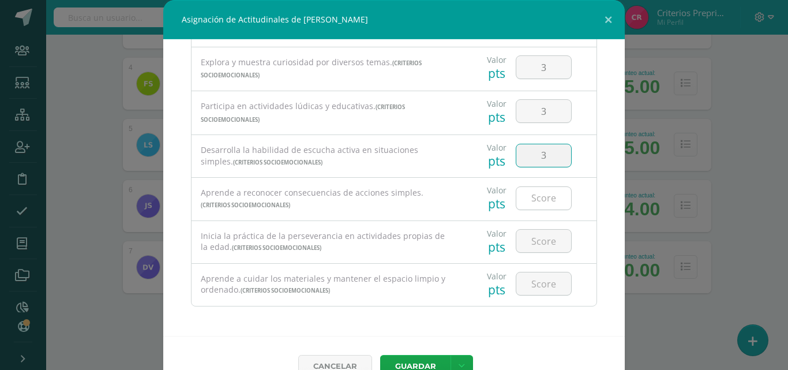
click at [531, 191] on input "number" at bounding box center [543, 198] width 55 height 22
type input "3"
click at [543, 242] on input "number" at bounding box center [543, 241] width 55 height 22
type input "3"
click at [533, 279] on input "number" at bounding box center [543, 283] width 55 height 22
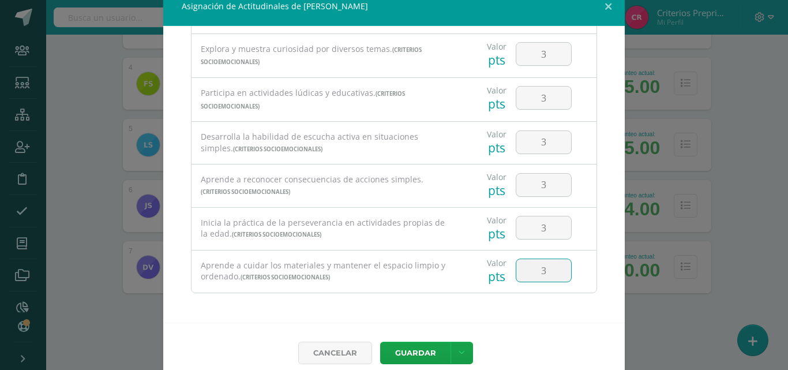
scroll to position [26, 0]
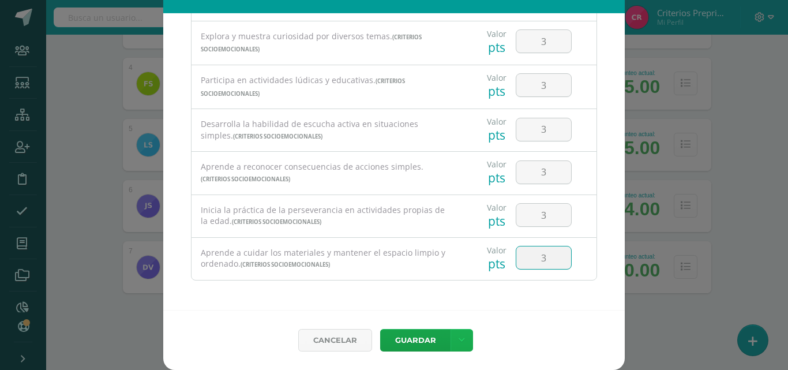
type input "3"
click at [459, 336] on icon at bounding box center [462, 340] width 6 height 10
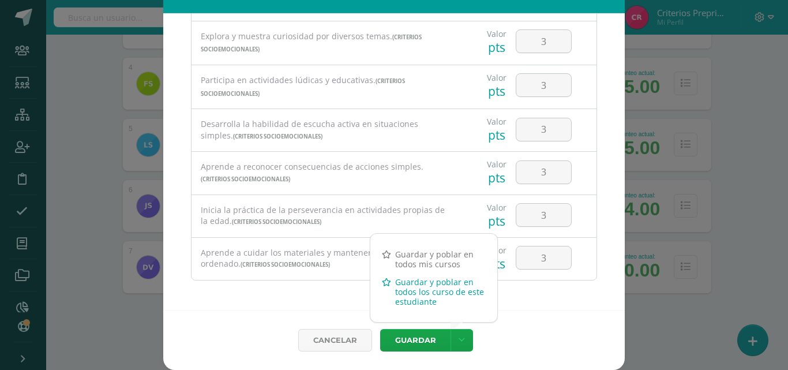
click at [455, 290] on link "Guardar y poblar en todos los curso de este estudiante" at bounding box center [433, 291] width 127 height 37
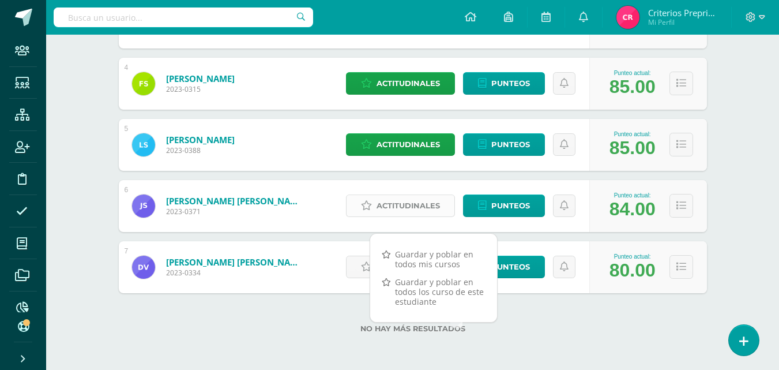
click at [397, 211] on span "Actitudinales" at bounding box center [408, 205] width 63 height 21
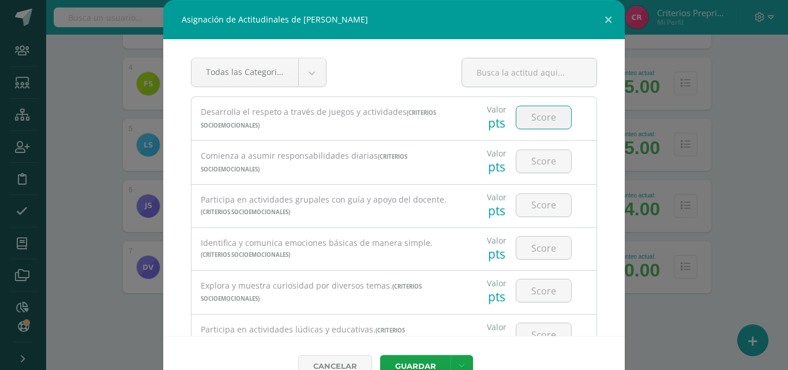
click at [542, 115] on input "number" at bounding box center [543, 117] width 55 height 22
type input "3"
click at [535, 157] on input "number" at bounding box center [543, 161] width 55 height 22
type input "3"
click at [535, 201] on input "number" at bounding box center [543, 205] width 55 height 22
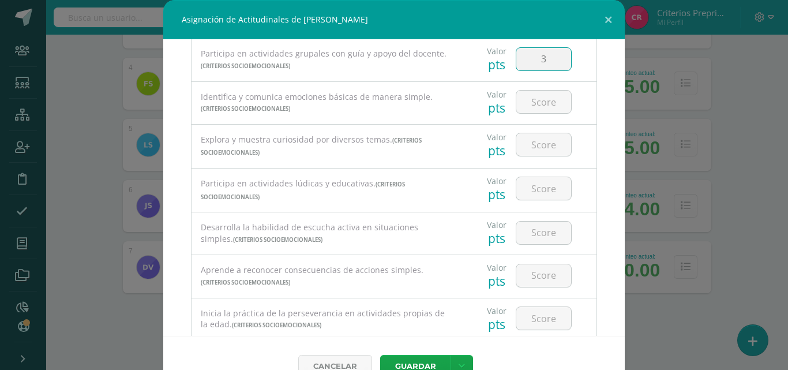
scroll to position [149, 0]
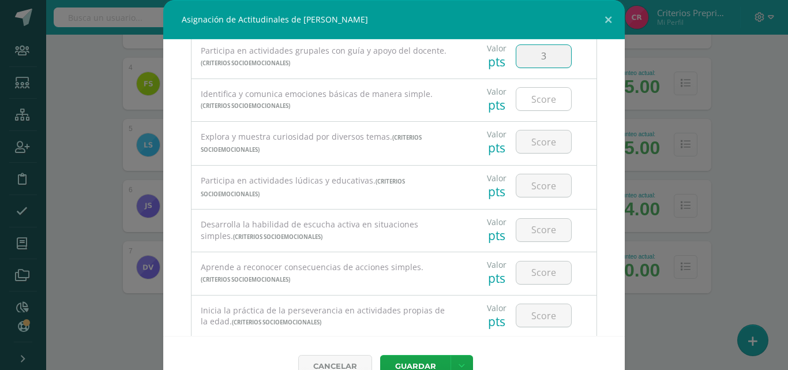
type input "3"
click at [536, 100] on input "number" at bounding box center [543, 99] width 55 height 22
type input "2"
click at [529, 143] on input "number" at bounding box center [543, 141] width 55 height 22
type input "3"
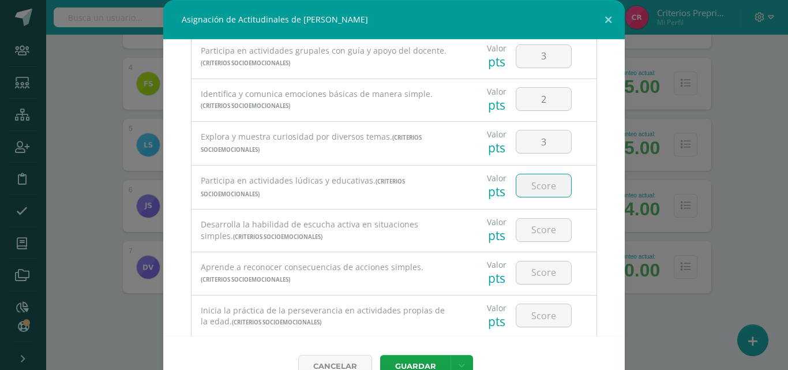
click at [531, 179] on input "number" at bounding box center [543, 185] width 55 height 22
type input "3"
click at [534, 226] on input "number" at bounding box center [543, 230] width 55 height 22
type input "3"
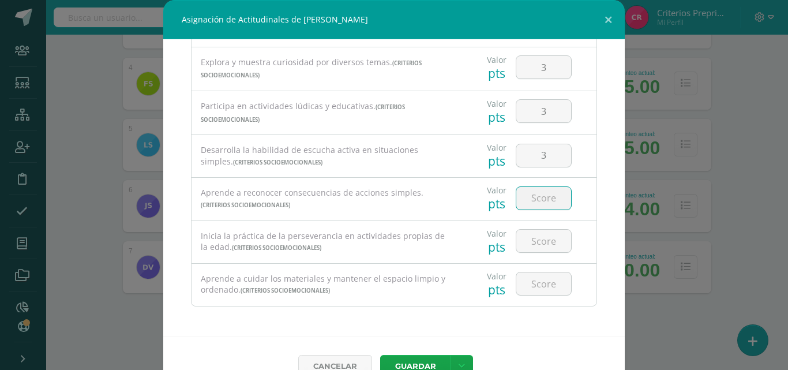
click at [534, 198] on input "number" at bounding box center [543, 198] width 55 height 22
type input "2"
click at [541, 237] on input "number" at bounding box center [543, 241] width 55 height 22
type input "1"
click at [535, 280] on input "number" at bounding box center [543, 283] width 55 height 22
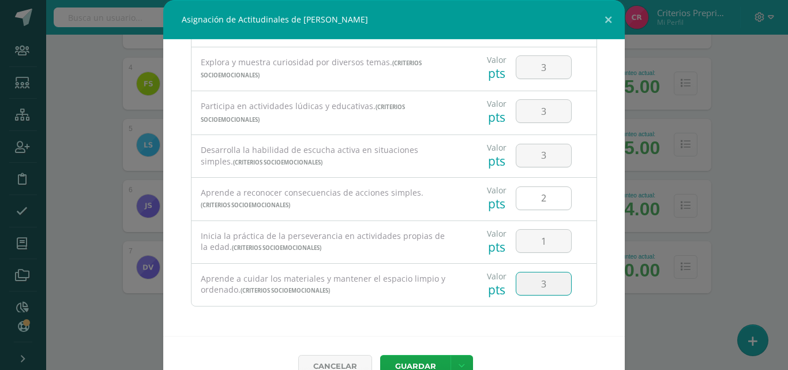
type input "3"
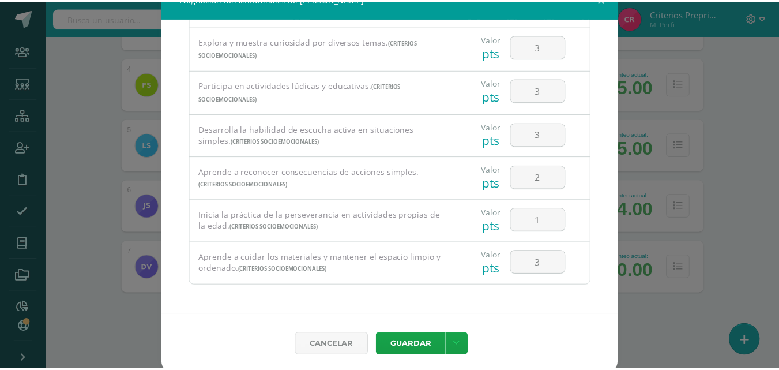
scroll to position [26, 0]
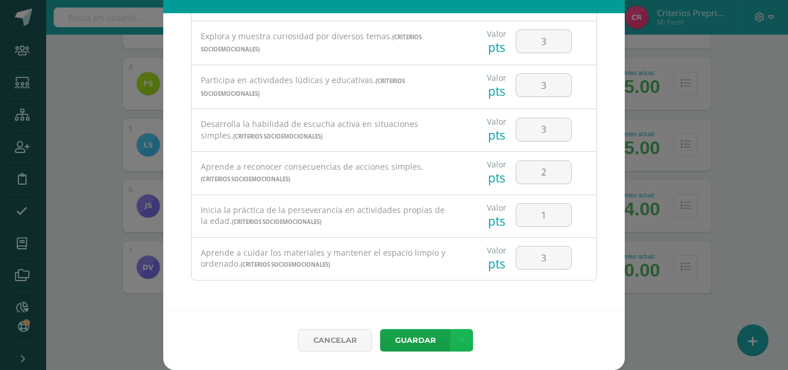
click at [459, 343] on icon at bounding box center [462, 340] width 6 height 10
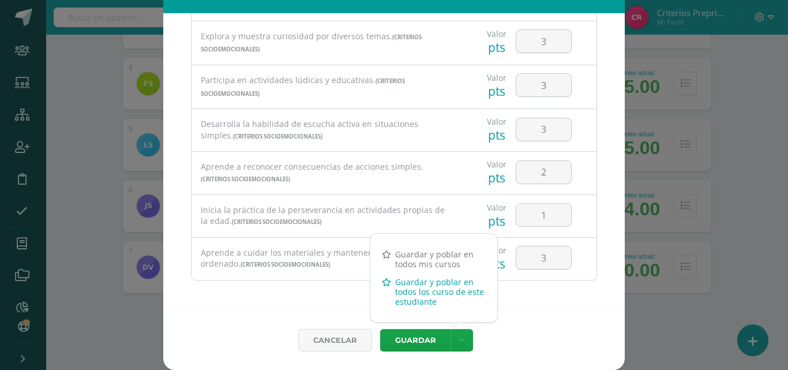
click at [437, 292] on link "Guardar y poblar en todos los curso de este estudiante" at bounding box center [433, 291] width 127 height 37
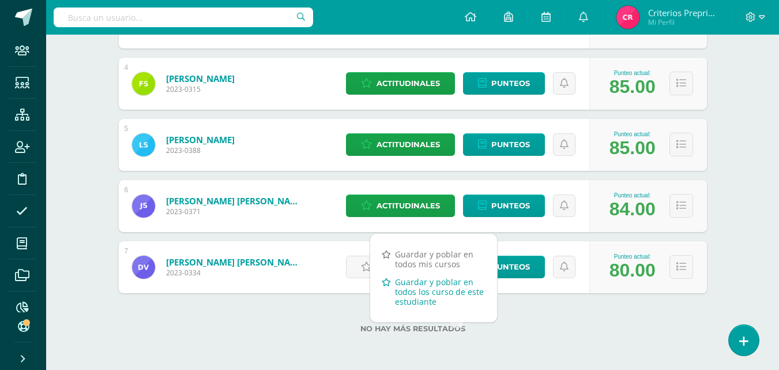
click at [401, 294] on link "Guardar y poblar en todos los curso de este estudiante" at bounding box center [433, 291] width 127 height 37
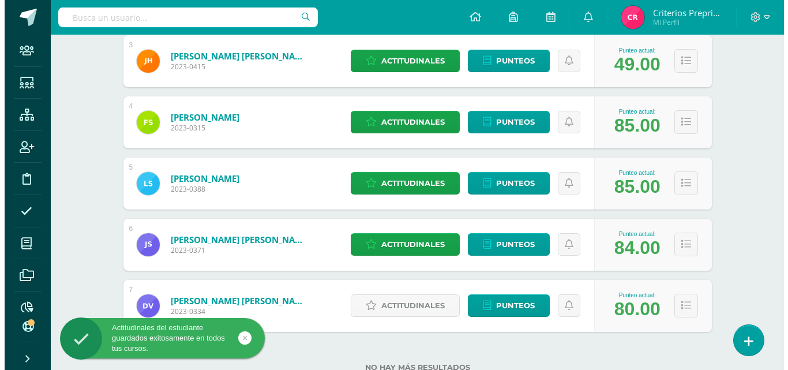
scroll to position [377, 0]
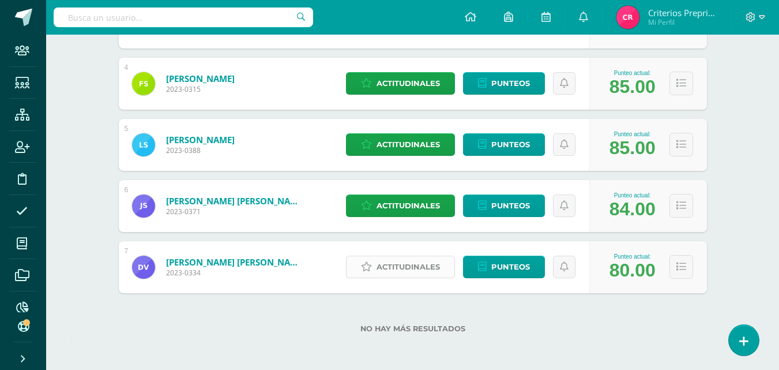
click at [404, 271] on span "Actitudinales" at bounding box center [408, 266] width 63 height 21
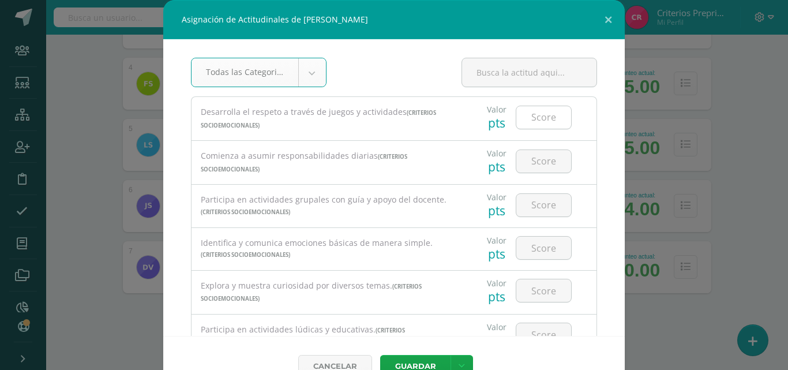
click at [530, 117] on input "number" at bounding box center [543, 117] width 55 height 22
type input "1"
click at [531, 158] on input "number" at bounding box center [543, 161] width 55 height 22
type input "2"
click at [541, 205] on input "number" at bounding box center [543, 205] width 55 height 22
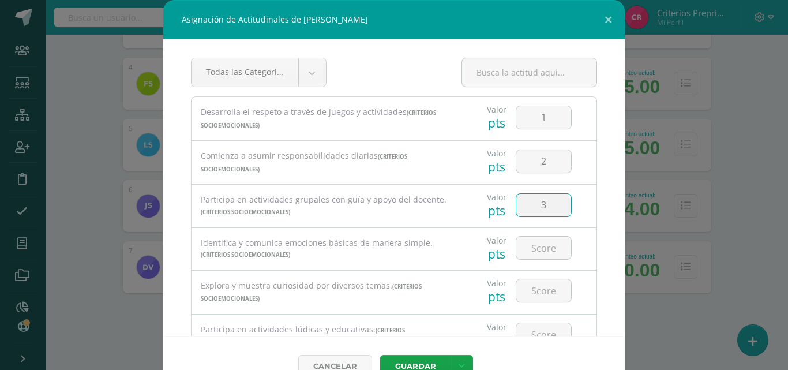
type input "3"
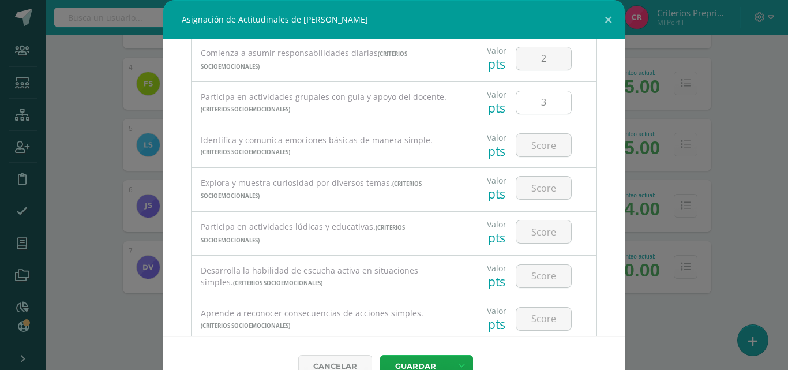
scroll to position [115, 0]
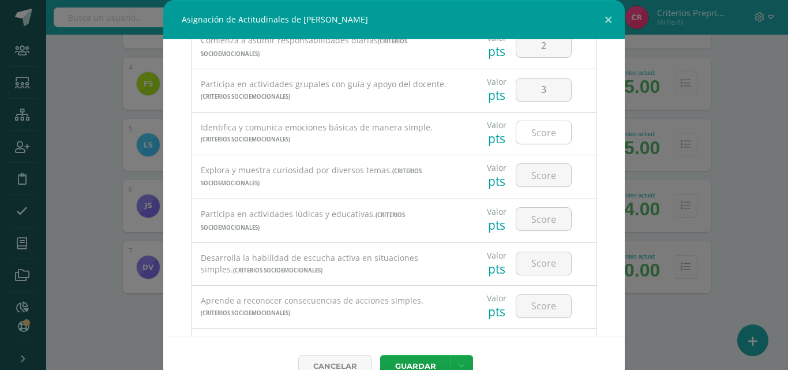
click at [535, 136] on input "number" at bounding box center [543, 132] width 55 height 22
type input "3"
click at [534, 172] on input "number" at bounding box center [543, 175] width 55 height 22
type input "3"
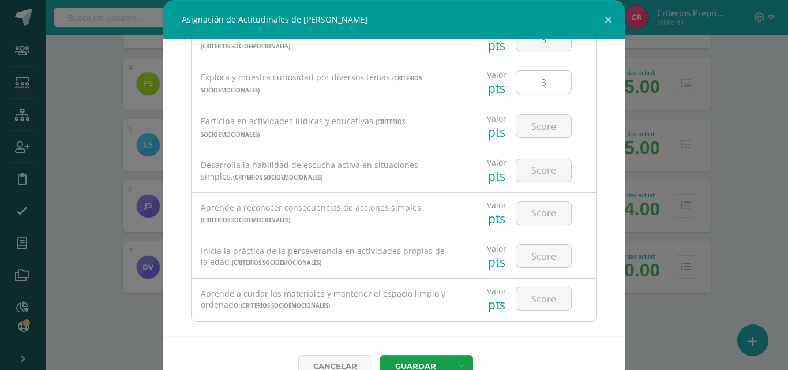
scroll to position [223, 0]
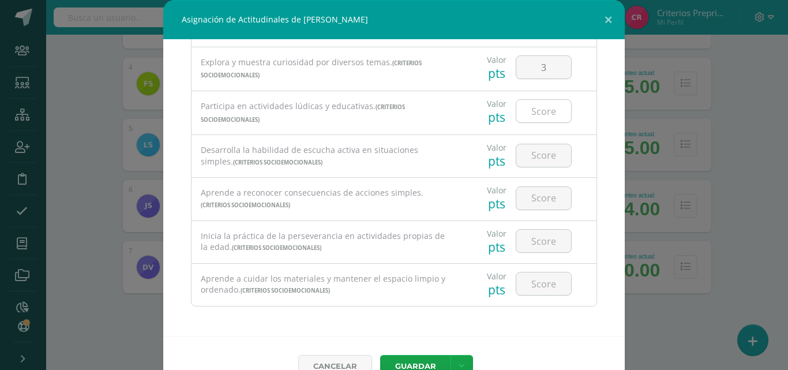
click at [524, 112] on input "number" at bounding box center [543, 111] width 55 height 22
type input "3"
click at [545, 156] on input "number" at bounding box center [543, 155] width 55 height 22
type input "3"
click at [535, 198] on input "number" at bounding box center [543, 198] width 55 height 22
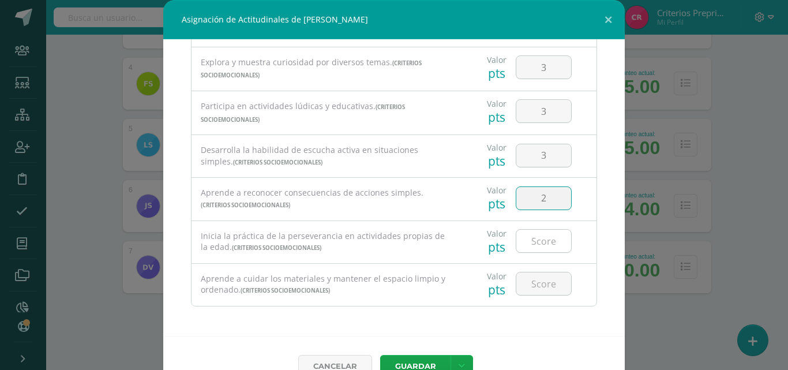
type input "2"
click at [534, 240] on input "number" at bounding box center [543, 241] width 55 height 22
type input "3"
click at [539, 283] on input "number" at bounding box center [543, 283] width 55 height 22
type input "3"
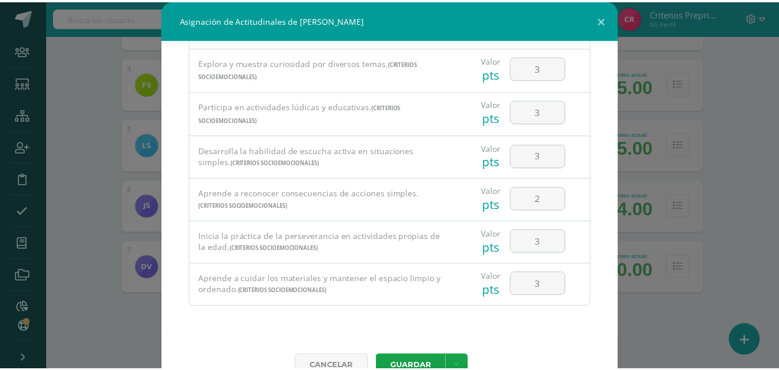
scroll to position [26, 0]
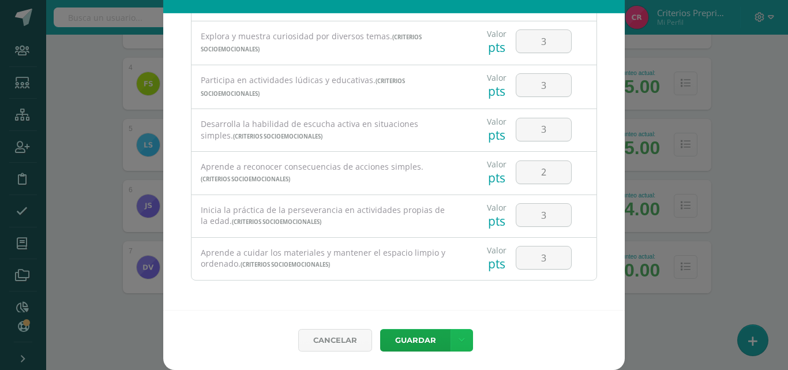
click at [463, 340] on link at bounding box center [462, 340] width 22 height 22
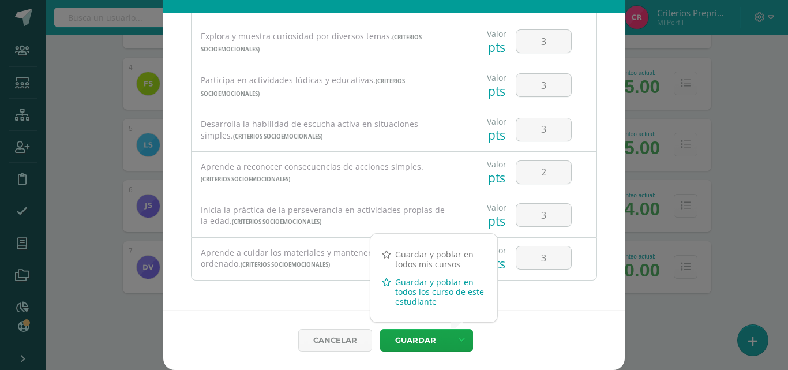
click at [453, 295] on link "Guardar y poblar en todos los curso de este estudiante" at bounding box center [433, 291] width 127 height 37
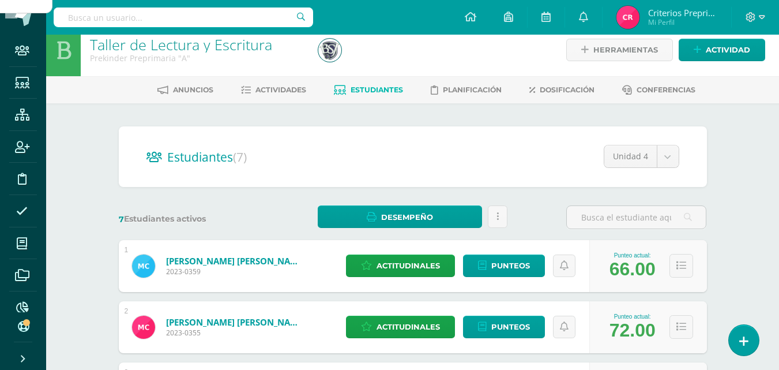
scroll to position [0, 0]
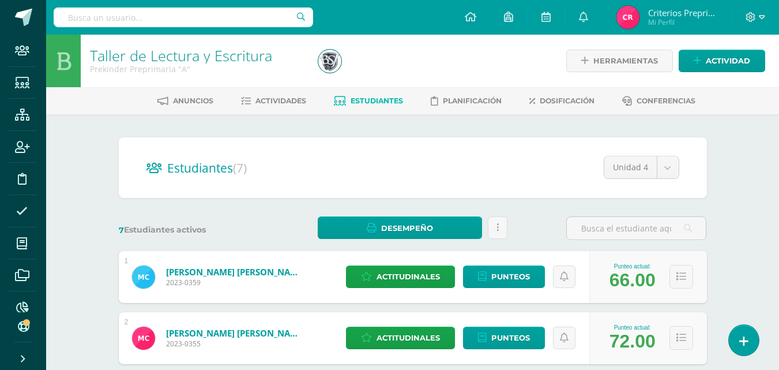
click at [712, 16] on span "Criterios Preprimaria" at bounding box center [682, 13] width 69 height 12
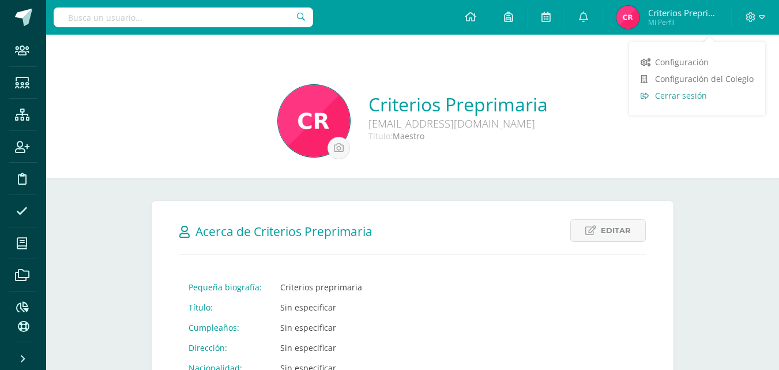
click at [681, 93] on span "Cerrar sesión" at bounding box center [681, 95] width 52 height 11
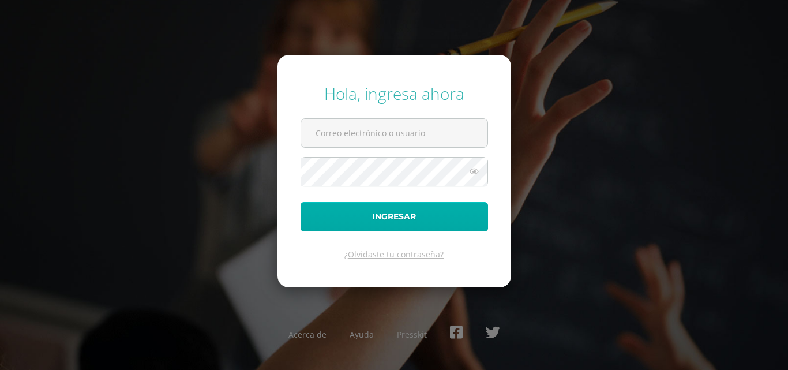
type input "[EMAIL_ADDRESS][DOMAIN_NAME]"
click at [414, 213] on button "Ingresar" at bounding box center [394, 216] width 187 height 29
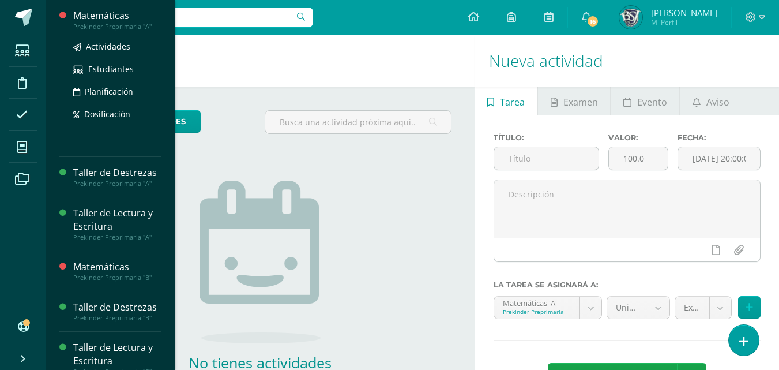
click at [102, 15] on div "Matemáticas" at bounding box center [117, 15] width 88 height 13
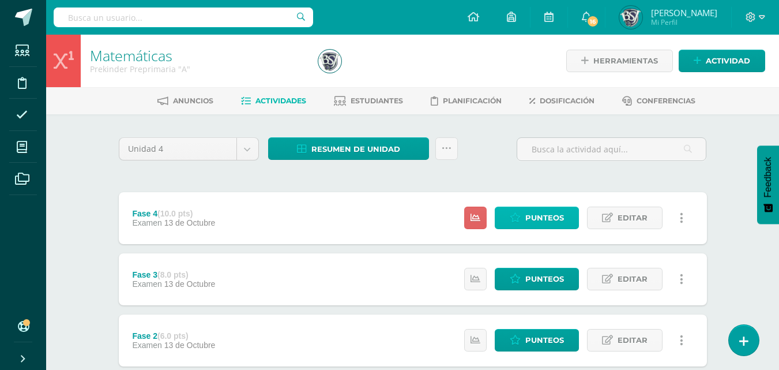
click at [531, 217] on span "Punteos" at bounding box center [544, 217] width 39 height 21
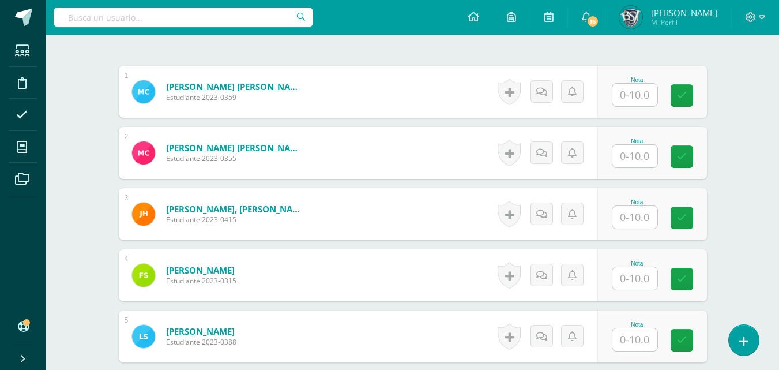
scroll to position [347, 0]
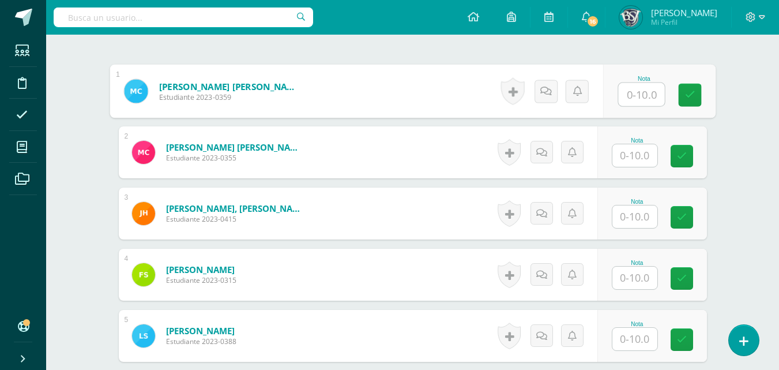
click at [635, 91] on input "text" at bounding box center [641, 94] width 46 height 23
type input "10"
click at [644, 157] on input "text" at bounding box center [635, 155] width 45 height 22
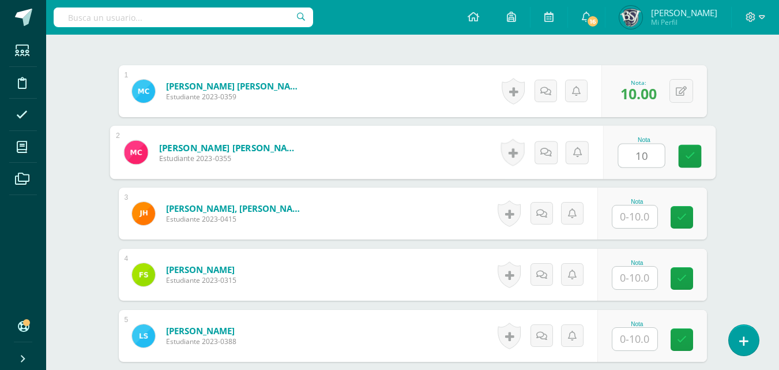
type input "10"
click at [639, 281] on input "text" at bounding box center [635, 277] width 45 height 22
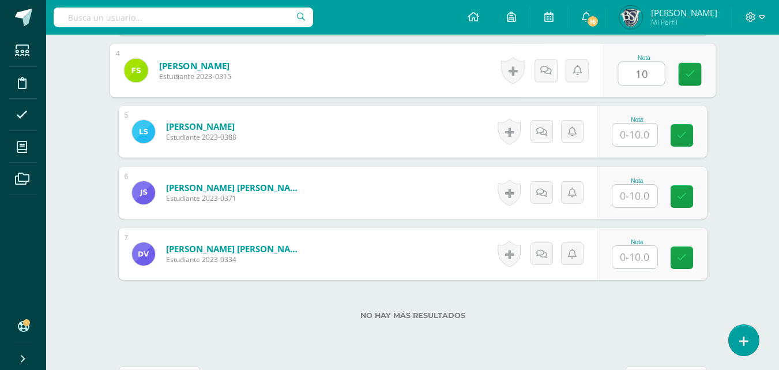
scroll to position [577, 0]
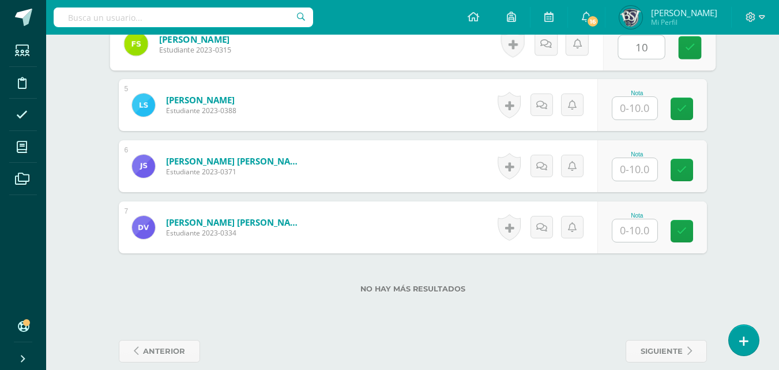
type input "10"
click at [627, 108] on input "text" at bounding box center [635, 108] width 45 height 22
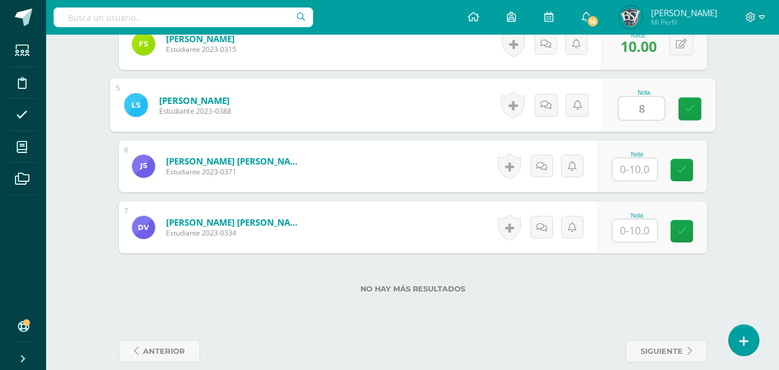
type input "8"
click at [633, 169] on input "text" at bounding box center [635, 169] width 45 height 22
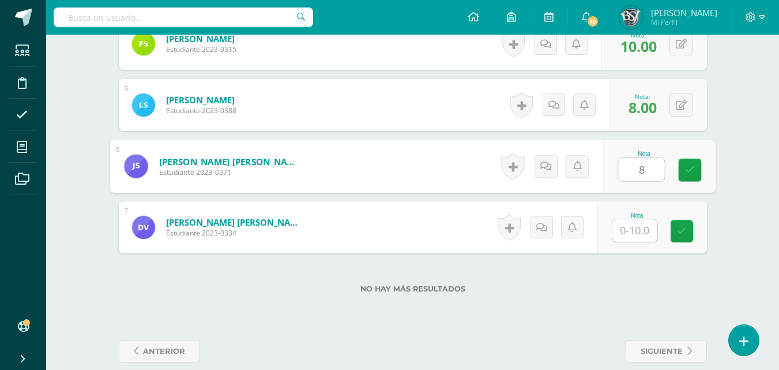
type input "8"
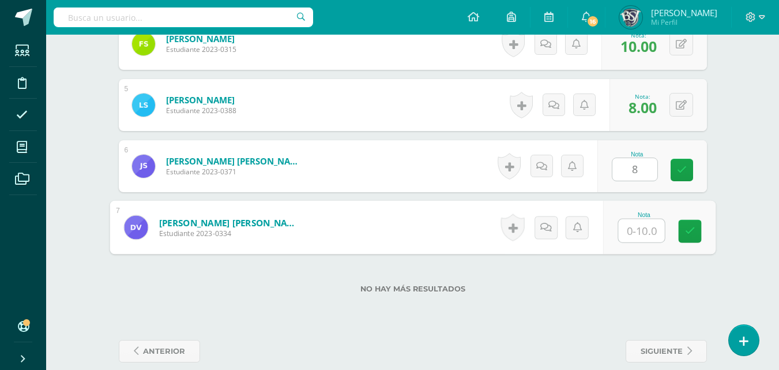
click at [641, 227] on input "text" at bounding box center [641, 230] width 46 height 23
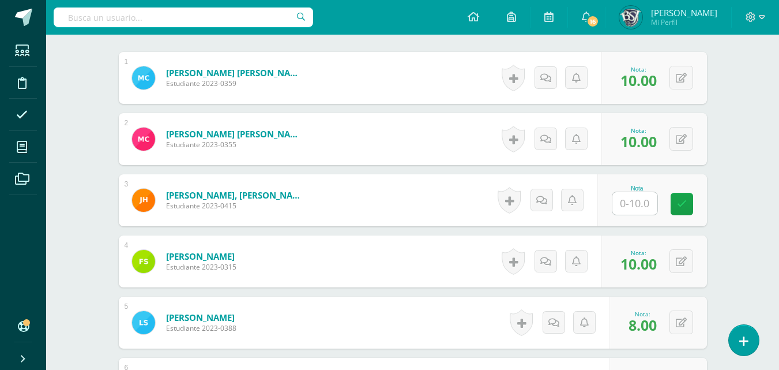
scroll to position [347, 0]
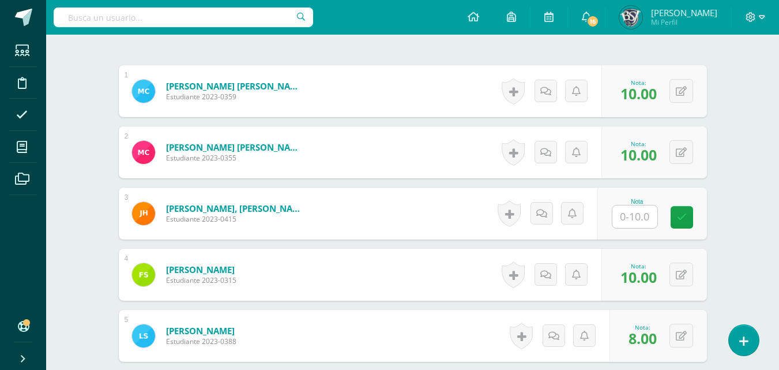
type input "8"
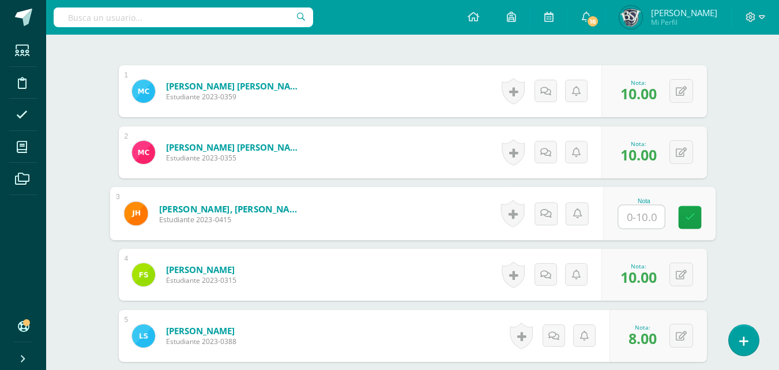
click at [641, 219] on input "text" at bounding box center [641, 216] width 46 height 23
type input "5"
click at [633, 264] on div "Nota:" at bounding box center [639, 266] width 36 height 8
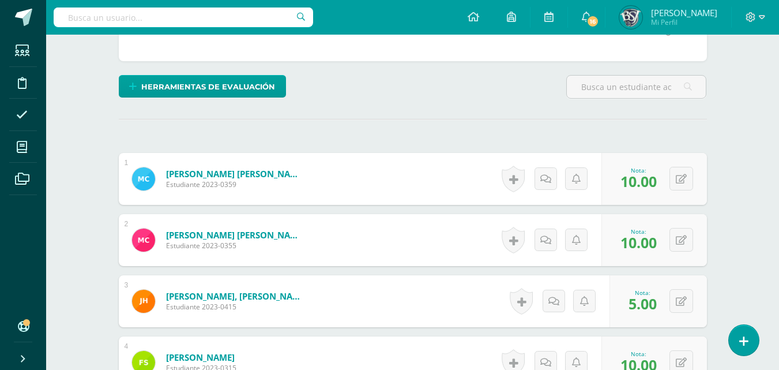
scroll to position [231, 0]
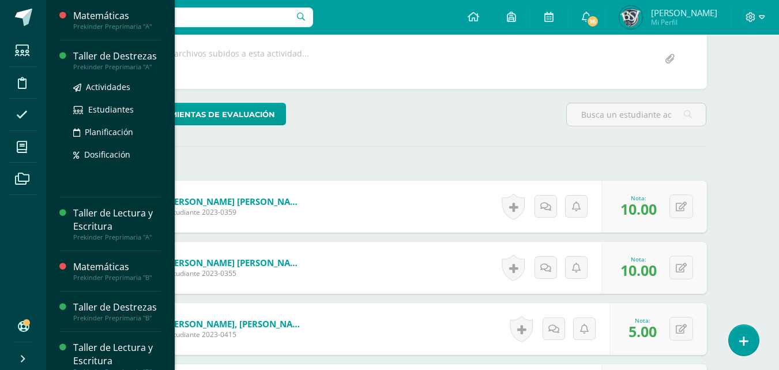
click at [102, 56] on div "Taller de Destrezas" at bounding box center [117, 56] width 88 height 13
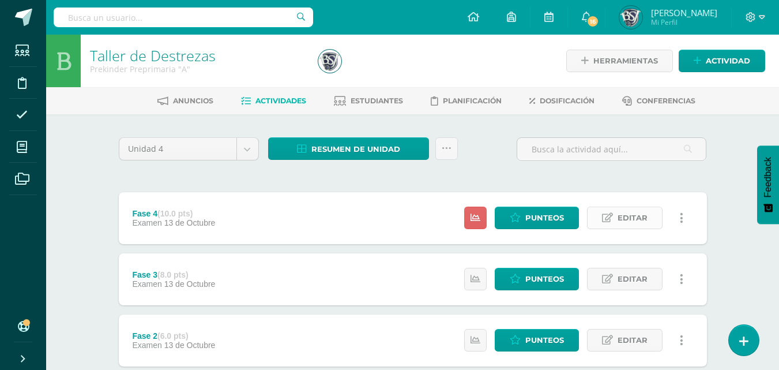
click at [634, 221] on span "Editar" at bounding box center [633, 217] width 30 height 21
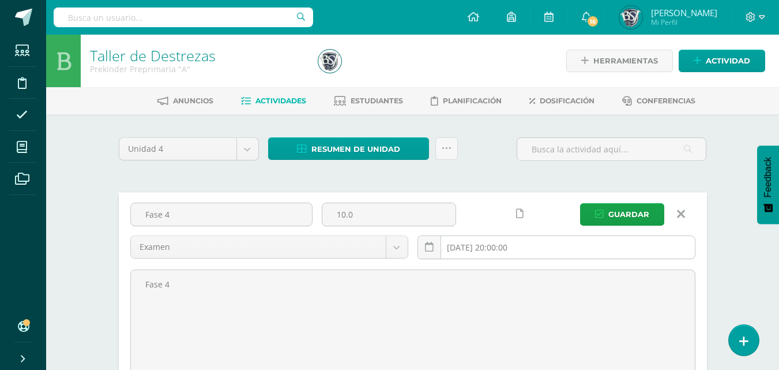
click at [534, 247] on input "[DATE] 20:00:00" at bounding box center [556, 247] width 277 height 22
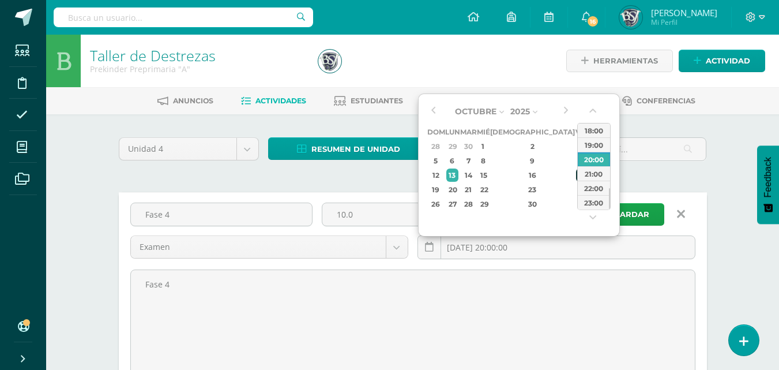
click at [576, 177] on div "17" at bounding box center [581, 174] width 10 height 13
type input "2025-10-17 20:00"
click at [634, 216] on span "Guardar" at bounding box center [629, 214] width 41 height 21
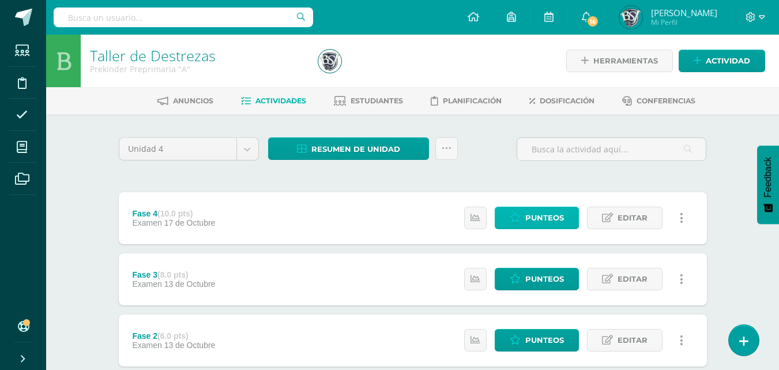
click at [531, 219] on span "Punteos" at bounding box center [544, 217] width 39 height 21
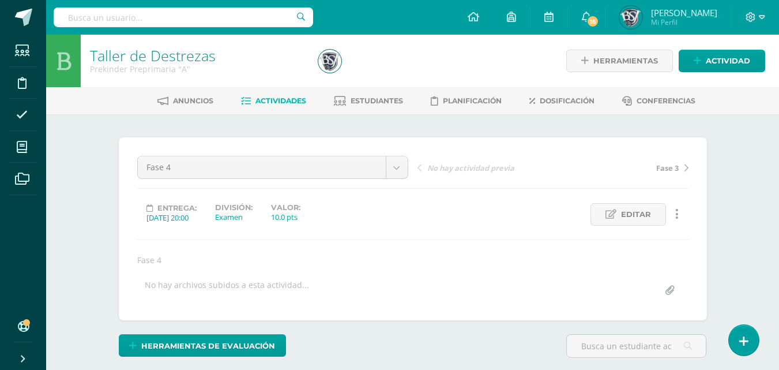
scroll to position [1, 0]
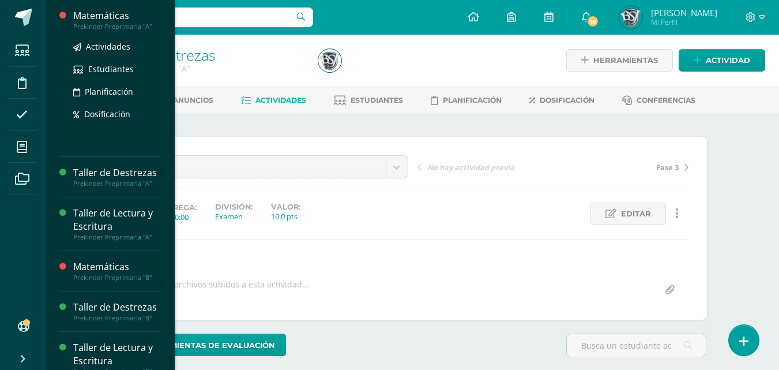
click at [100, 16] on div "Matemáticas" at bounding box center [117, 15] width 88 height 13
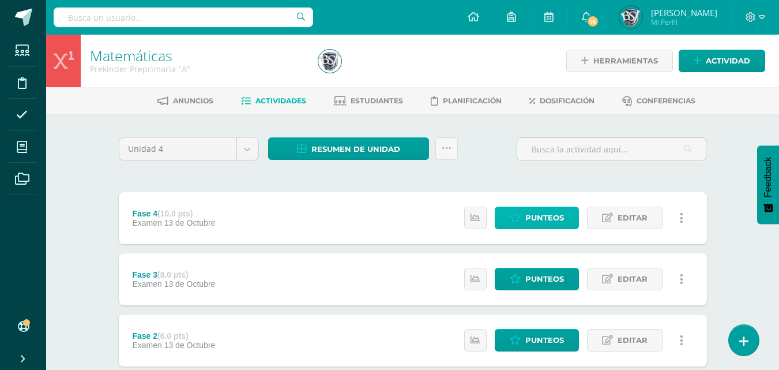
click at [542, 223] on span "Punteos" at bounding box center [544, 217] width 39 height 21
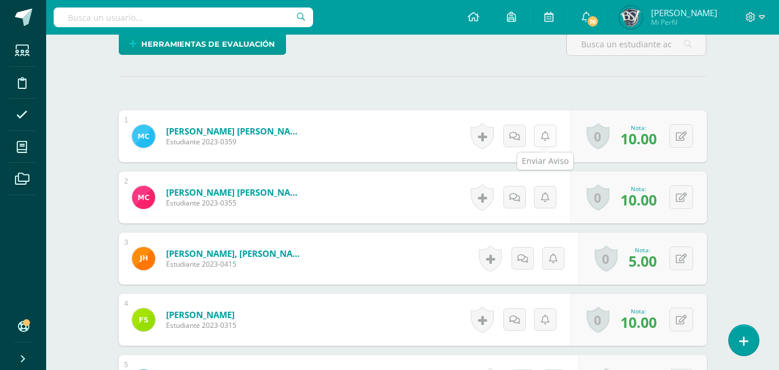
scroll to position [347, 0]
